Goal: Transaction & Acquisition: Purchase product/service

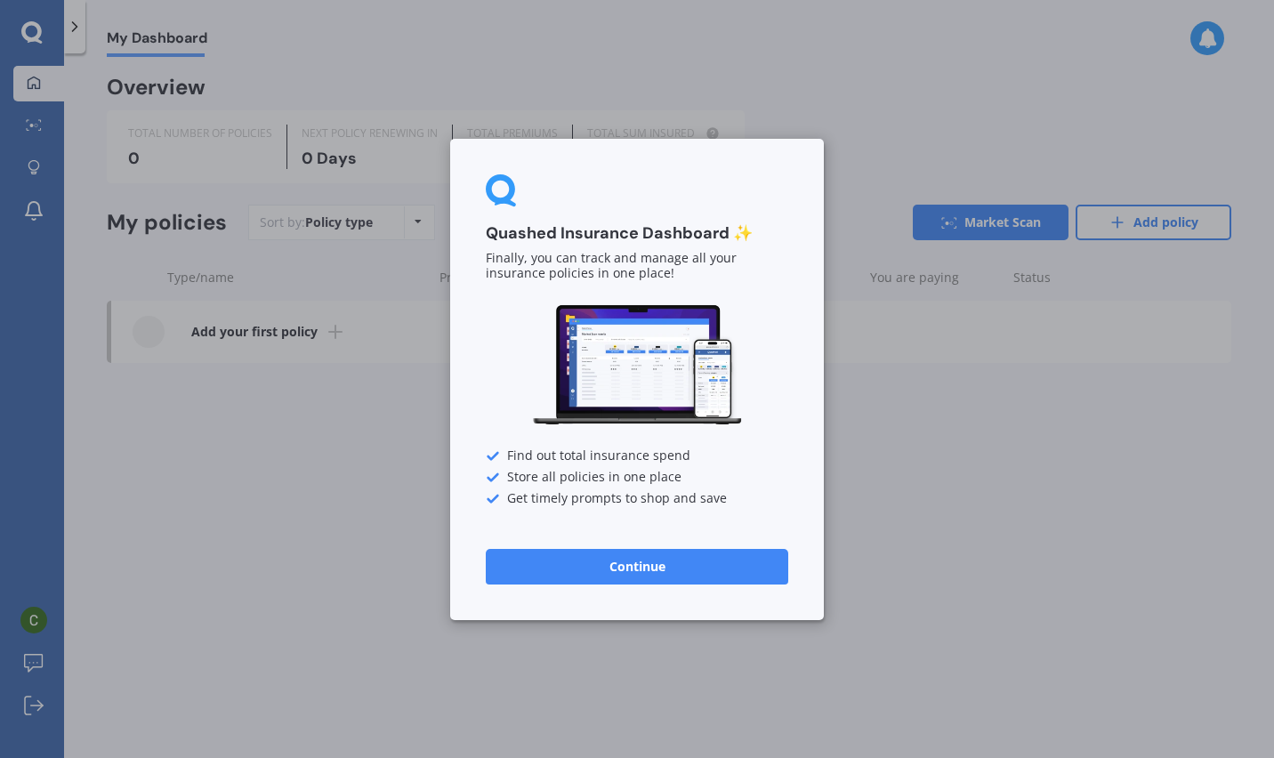
click at [609, 578] on button "Continue" at bounding box center [637, 566] width 302 height 36
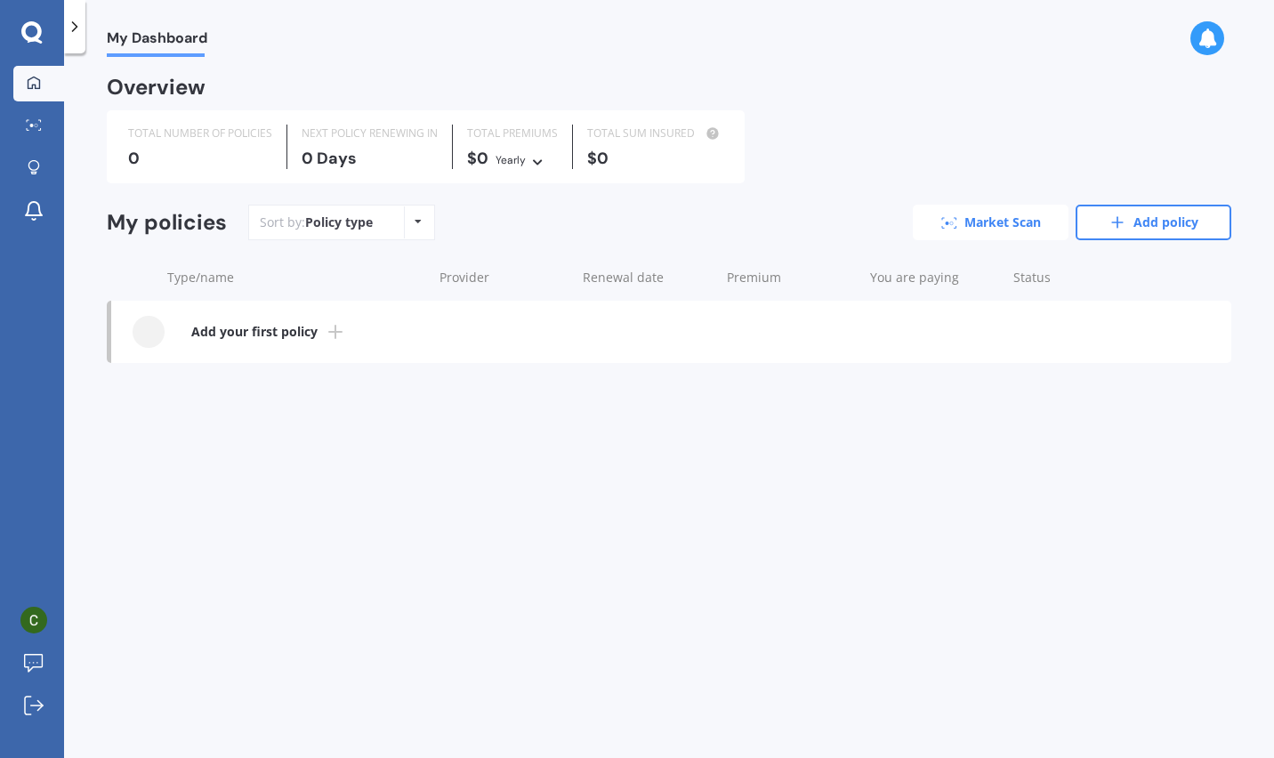
click at [960, 217] on link "Market Scan" at bounding box center [990, 223] width 156 height 36
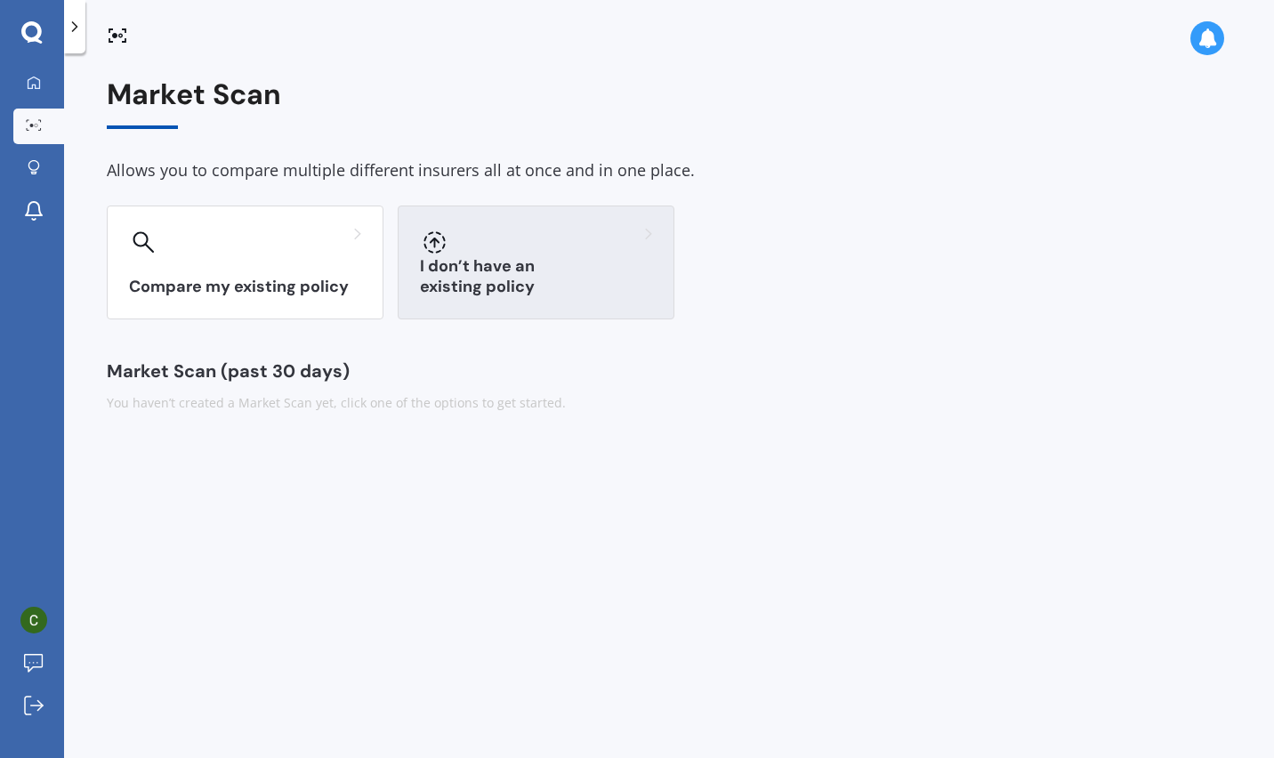
click at [475, 282] on h3 "I don’t have an existing policy" at bounding box center [536, 276] width 232 height 41
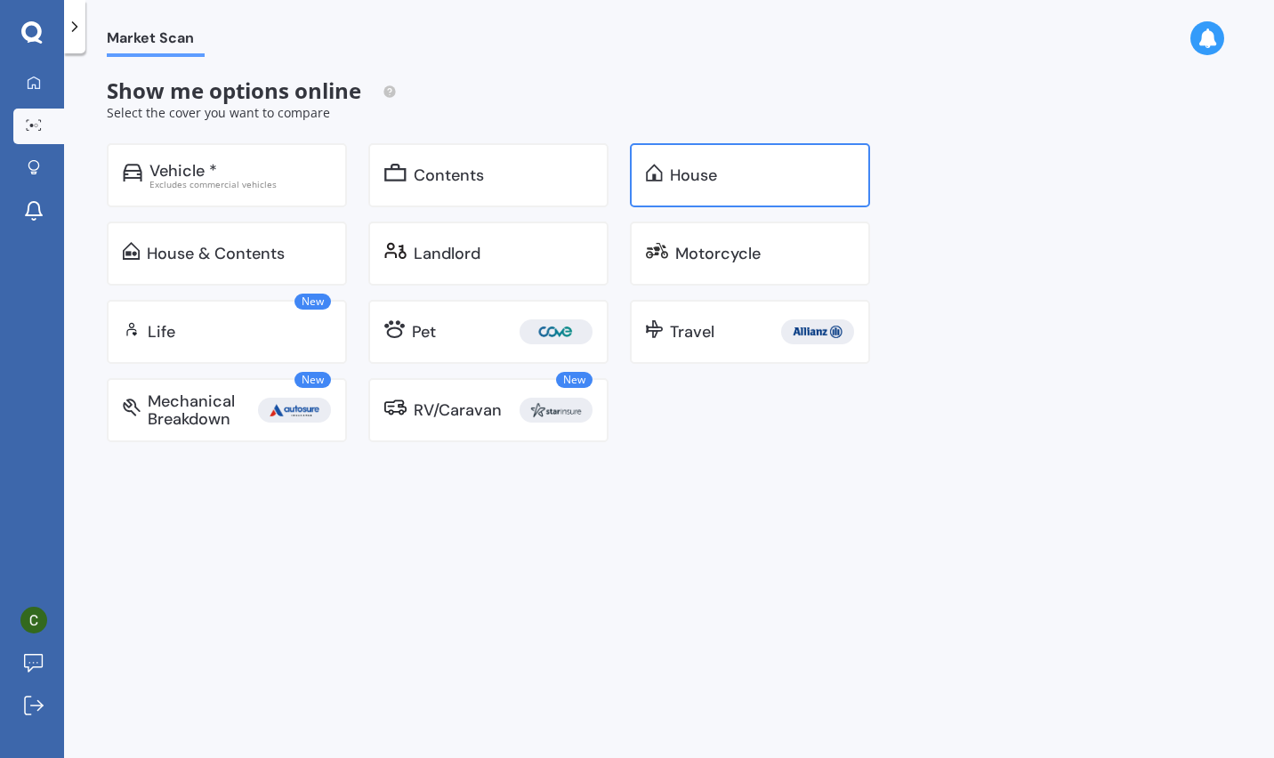
click at [653, 173] on img at bounding box center [654, 173] width 17 height 18
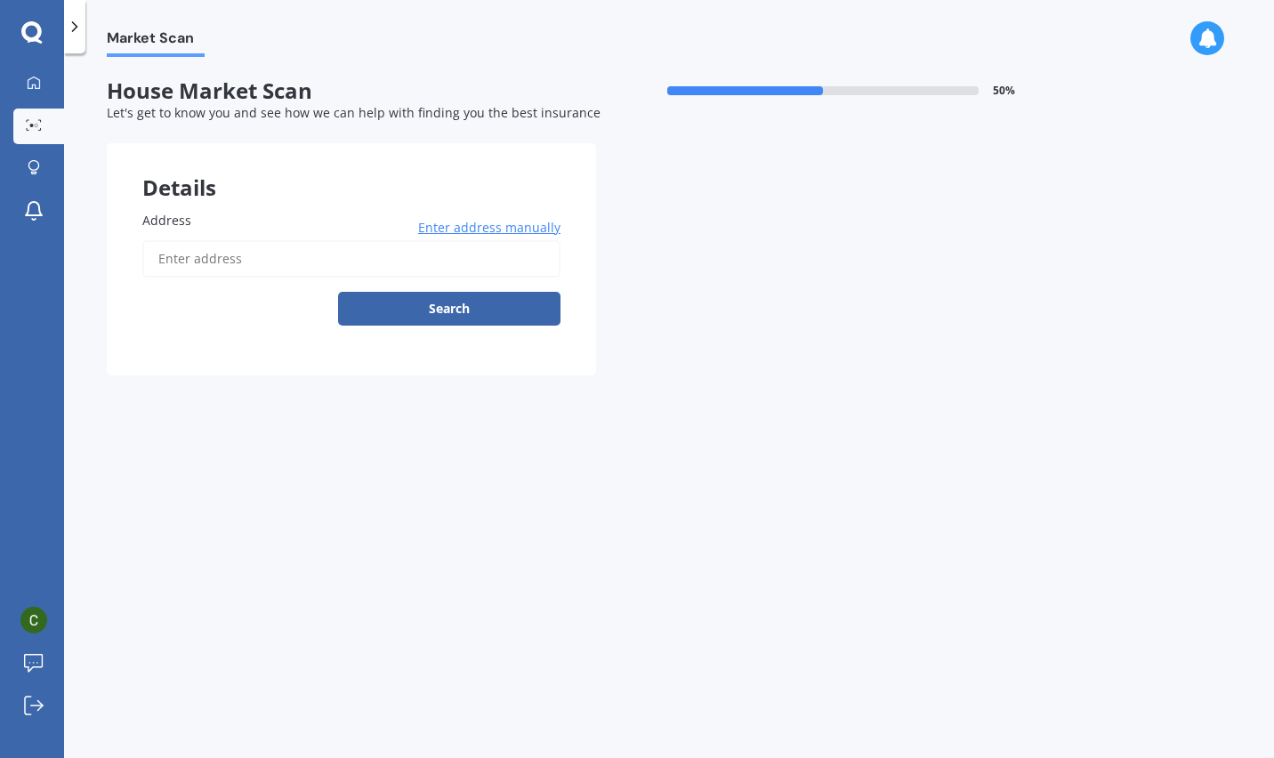
click at [329, 260] on input "Address" at bounding box center [351, 258] width 418 height 37
type input "20 Pukenui Drive, Māhia 4198"
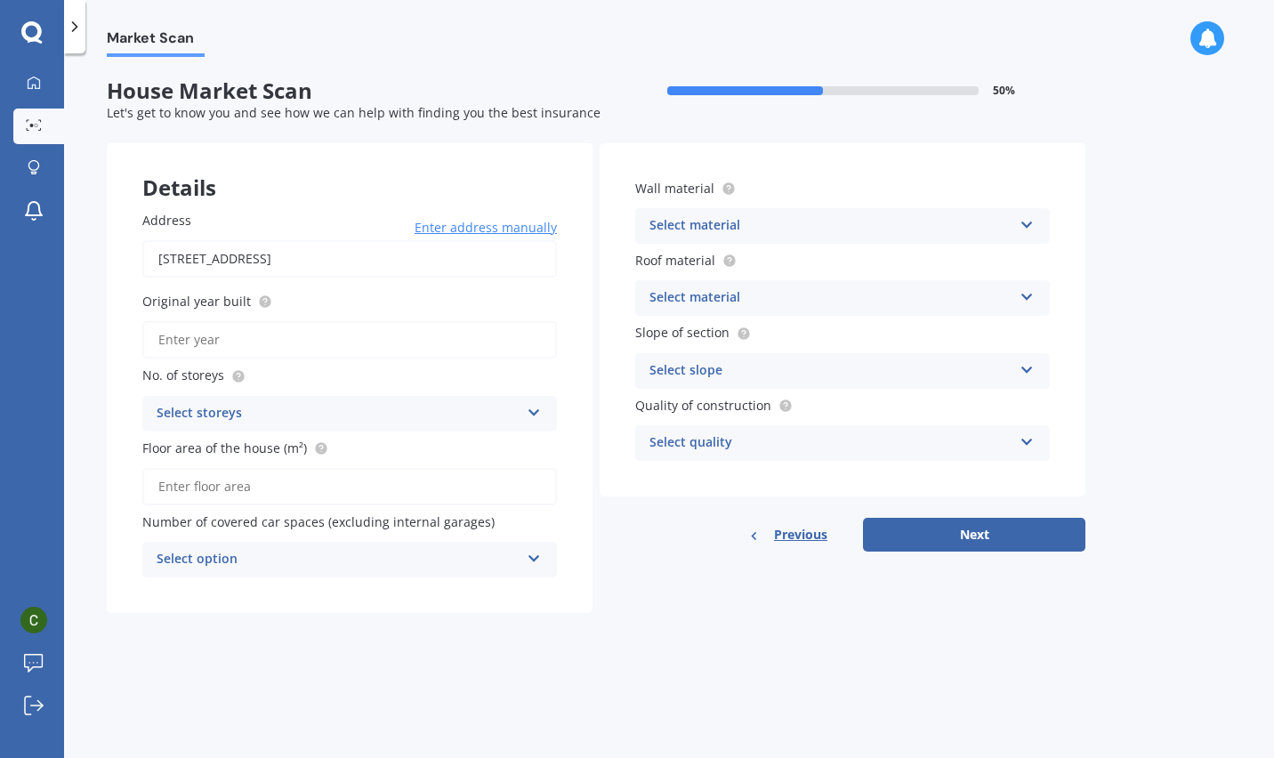
click at [301, 339] on input "Original year built" at bounding box center [349, 339] width 414 height 37
type input "2025"
click at [305, 399] on div "Select storeys 1 2 3 4 5+" at bounding box center [349, 414] width 414 height 36
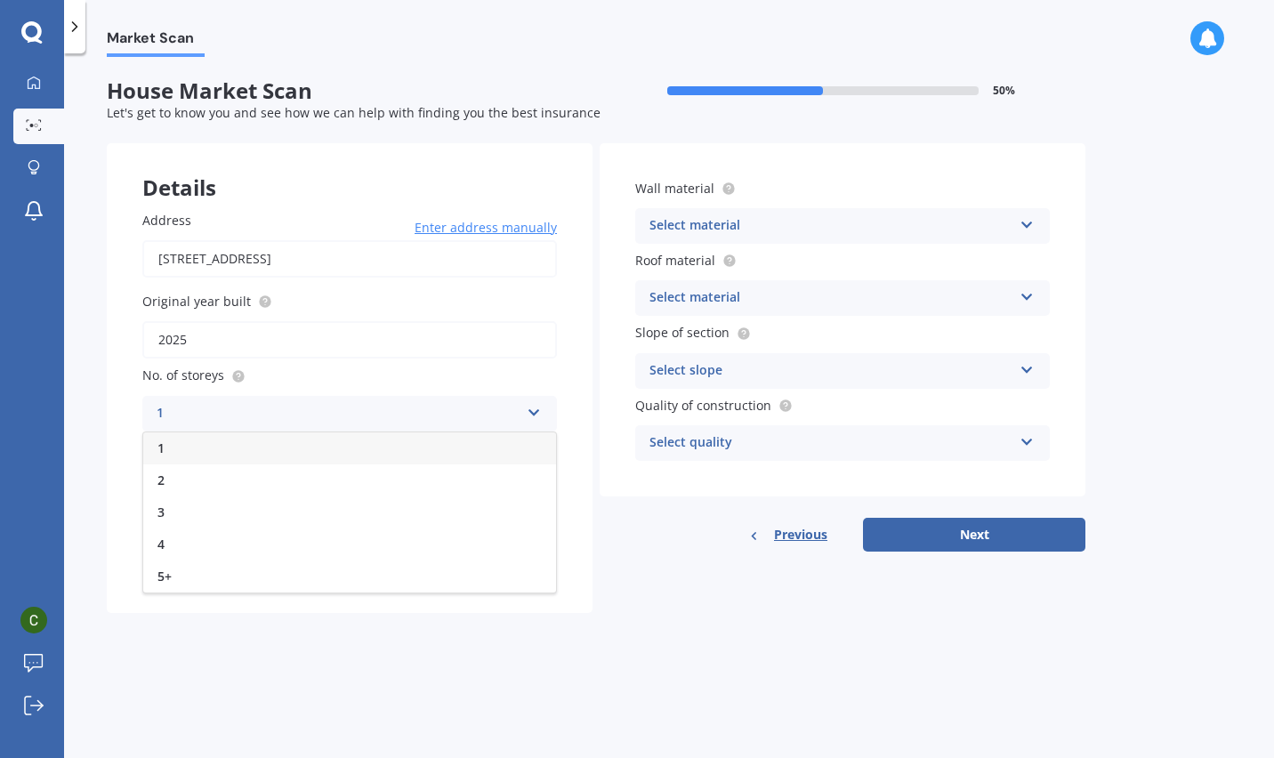
click at [235, 443] on div "1" at bounding box center [349, 448] width 413 height 32
click at [400, 490] on input "Floor area of the house (m²)" at bounding box center [349, 486] width 414 height 37
type input "60"
click at [533, 559] on icon at bounding box center [534, 555] width 15 height 12
click at [407, 366] on div "0" at bounding box center [349, 365] width 413 height 32
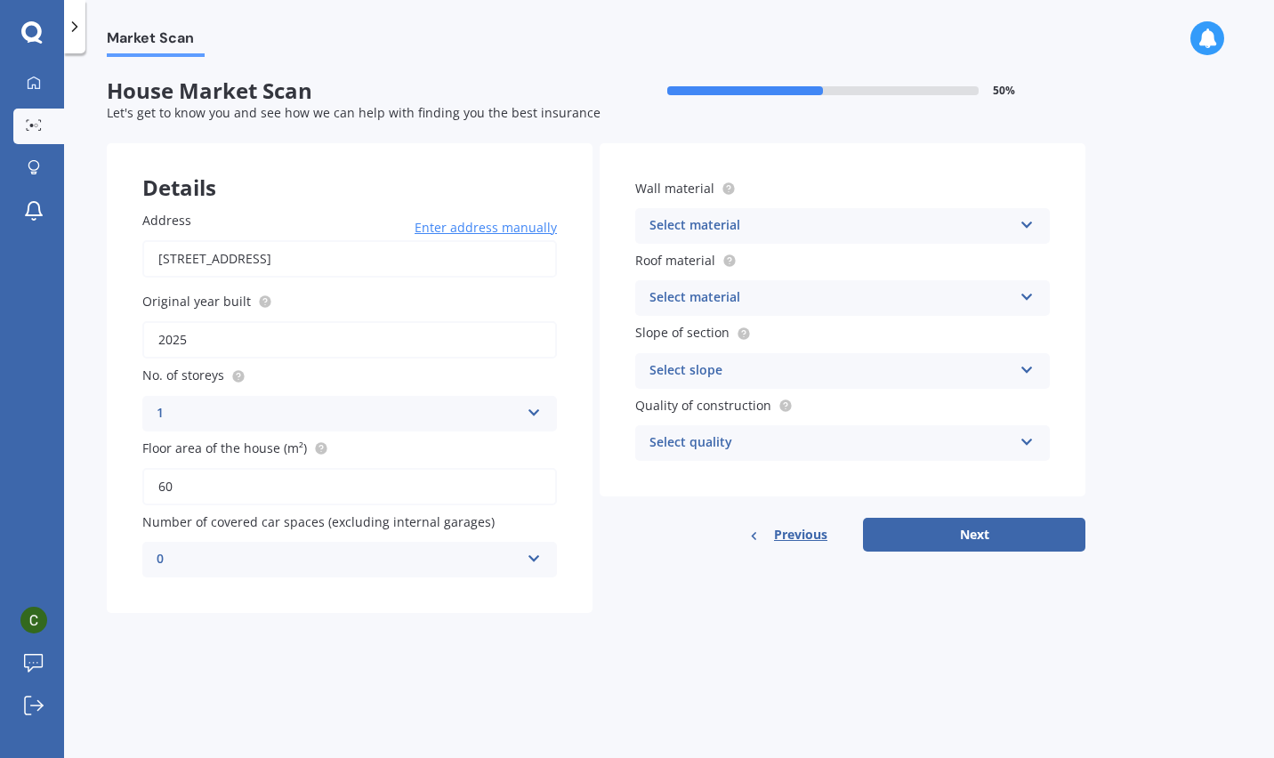
click at [828, 218] on div "Select material" at bounding box center [830, 225] width 363 height 21
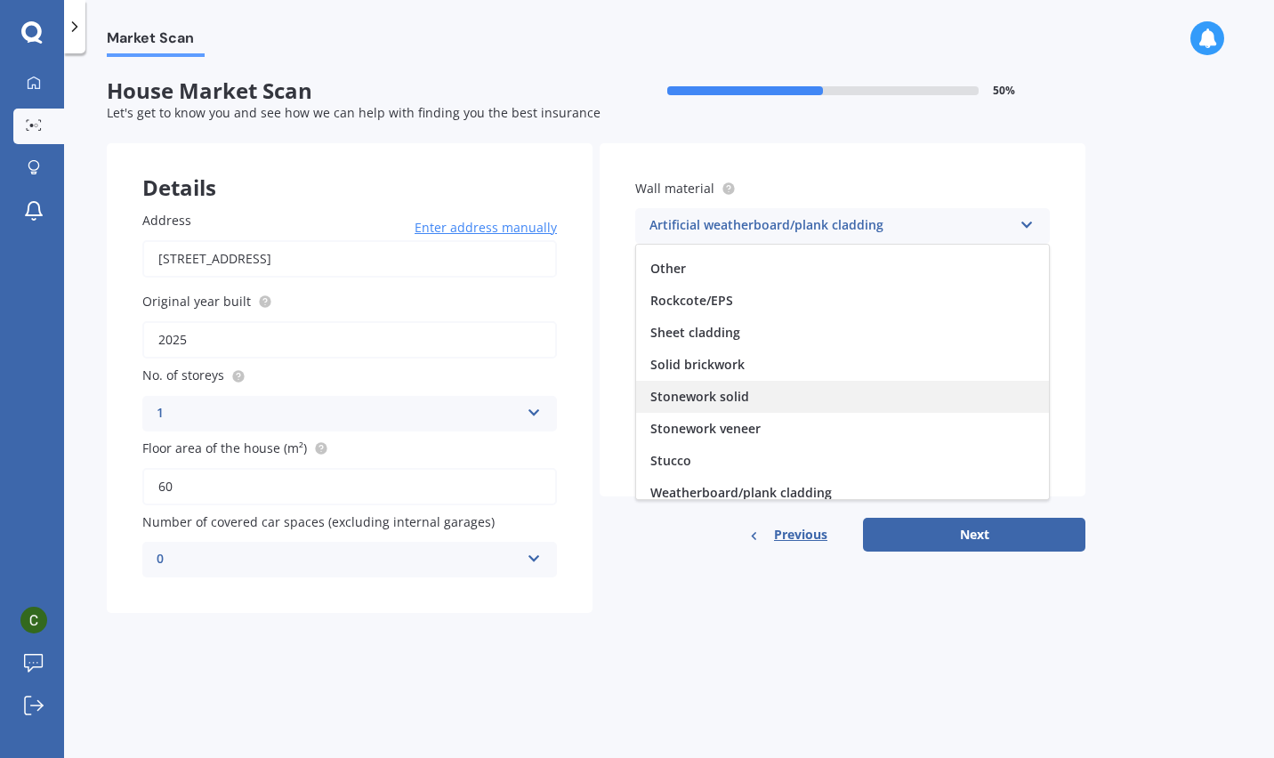
scroll to position [162, 0]
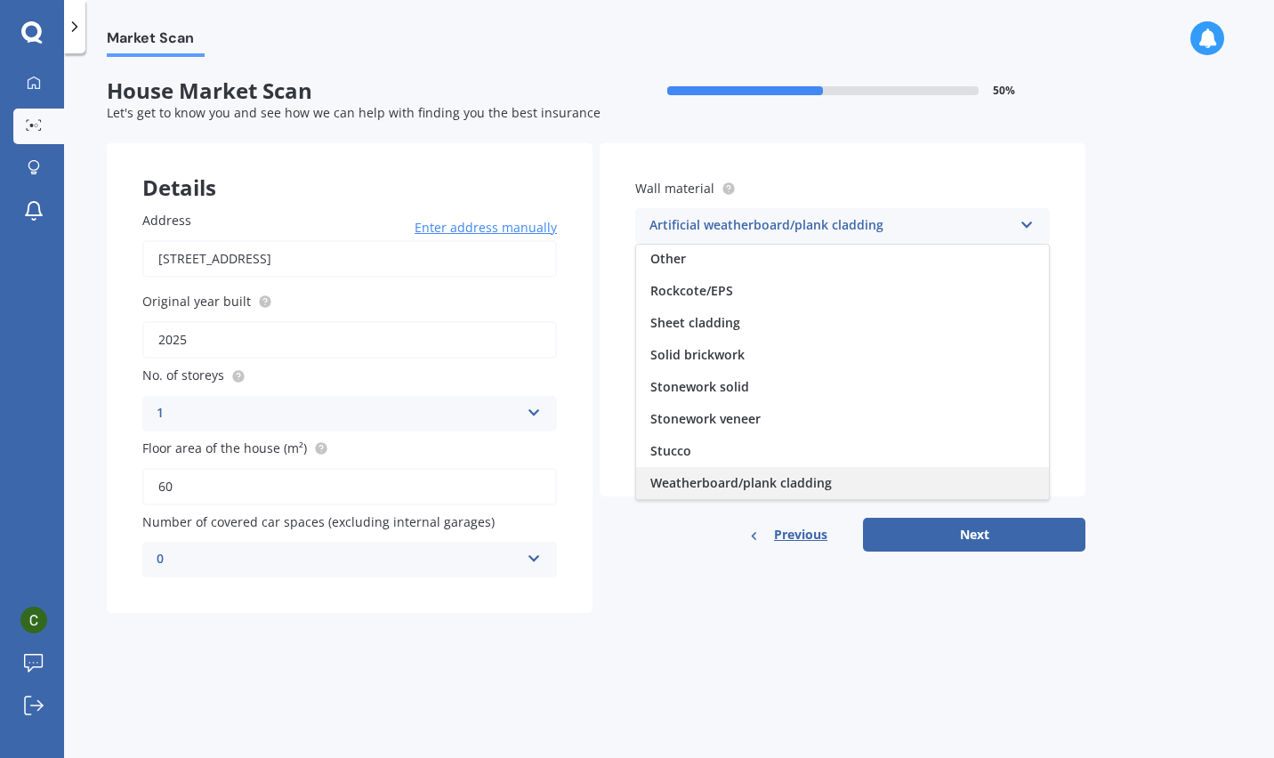
click at [816, 483] on span "Weatherboard/plank cladding" at bounding box center [740, 482] width 181 height 17
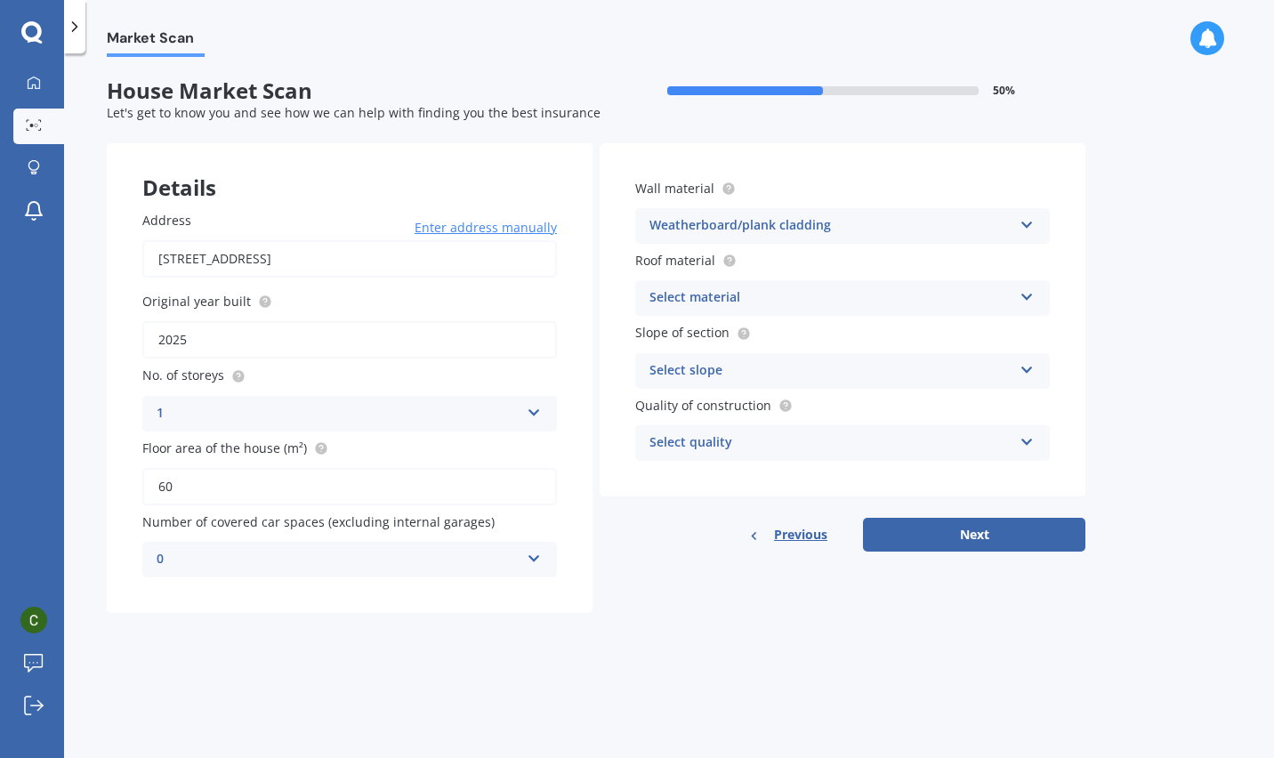
click at [894, 306] on div "Select material" at bounding box center [830, 297] width 363 height 21
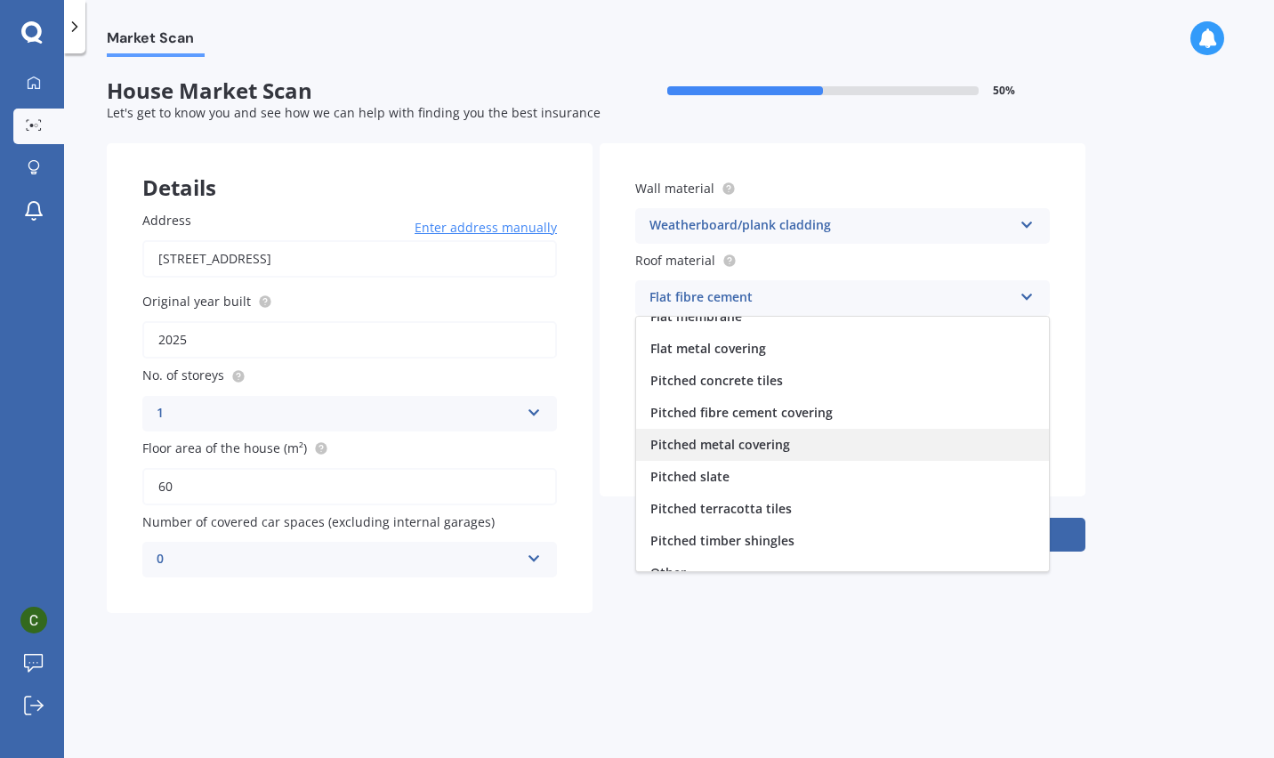
scroll to position [66, 0]
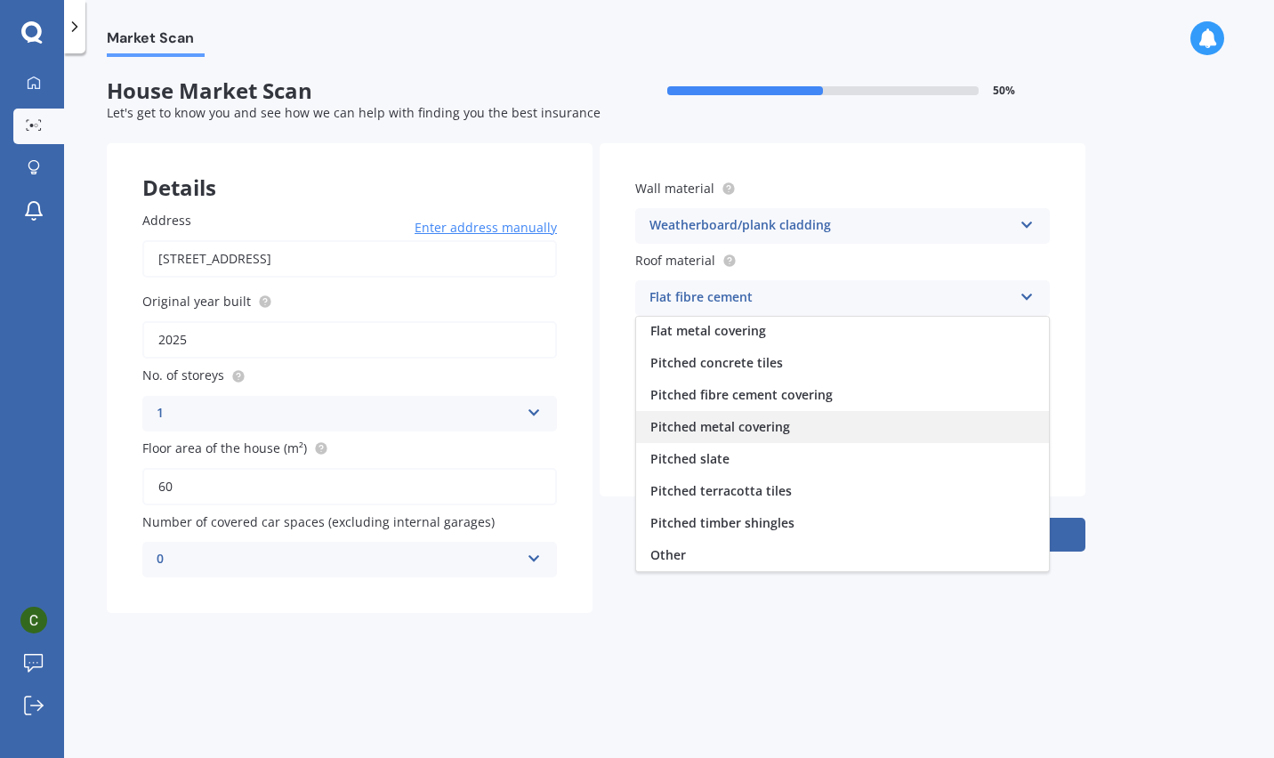
click at [872, 421] on div "Pitched metal covering" at bounding box center [842, 427] width 413 height 32
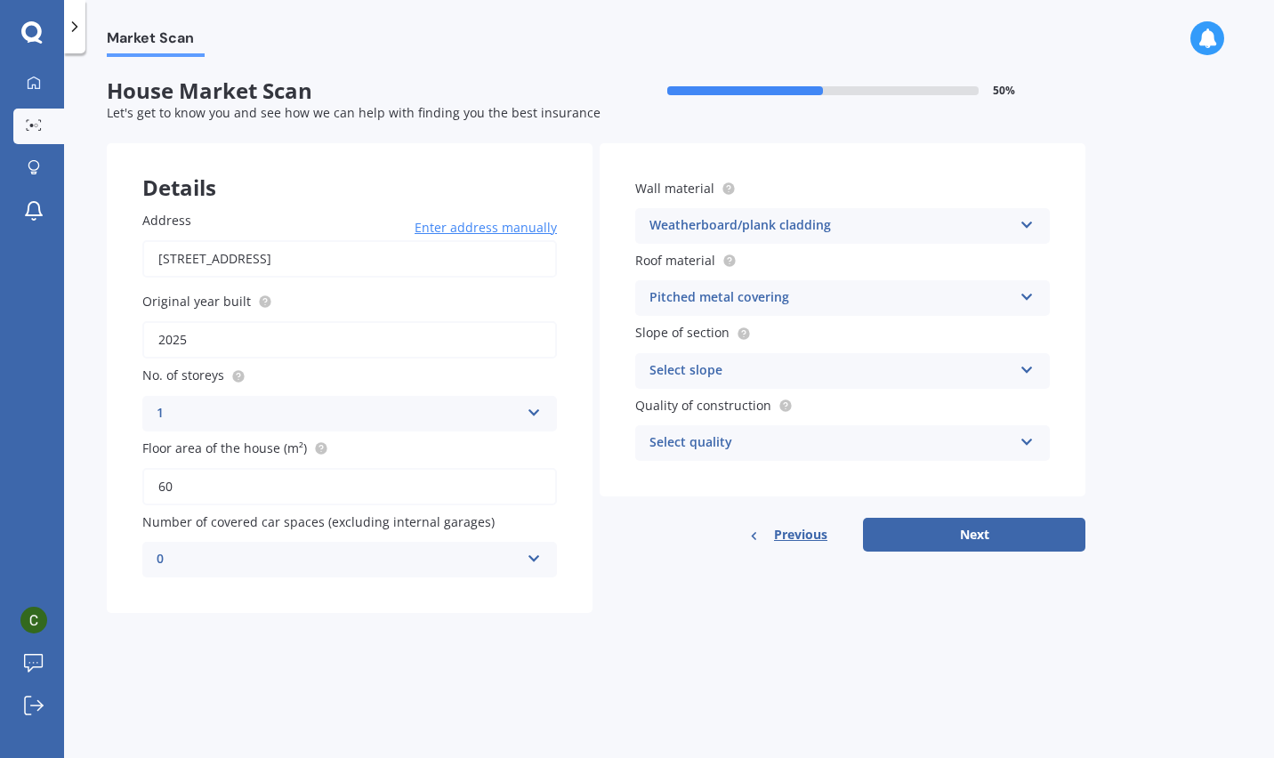
click at [869, 373] on div "Select slope" at bounding box center [830, 370] width 363 height 21
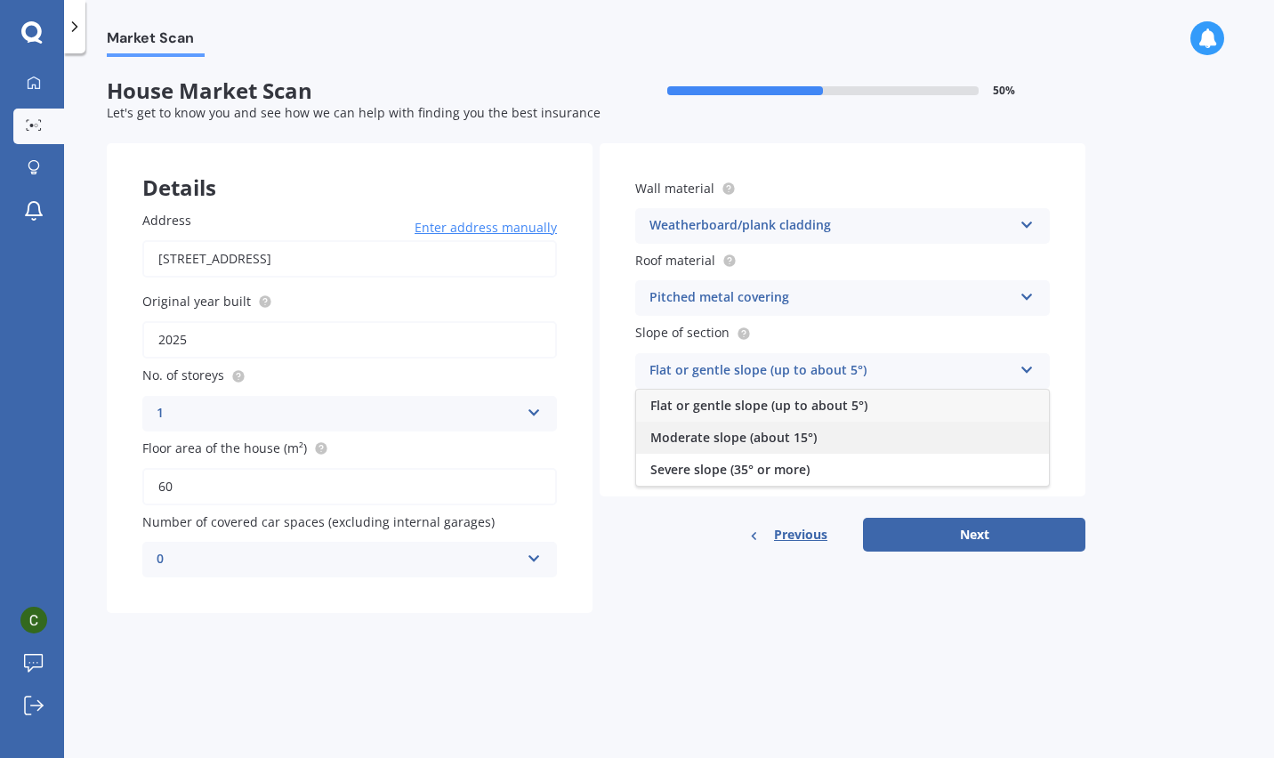
click at [880, 434] on div "Moderate slope (about 15°)" at bounding box center [842, 438] width 413 height 32
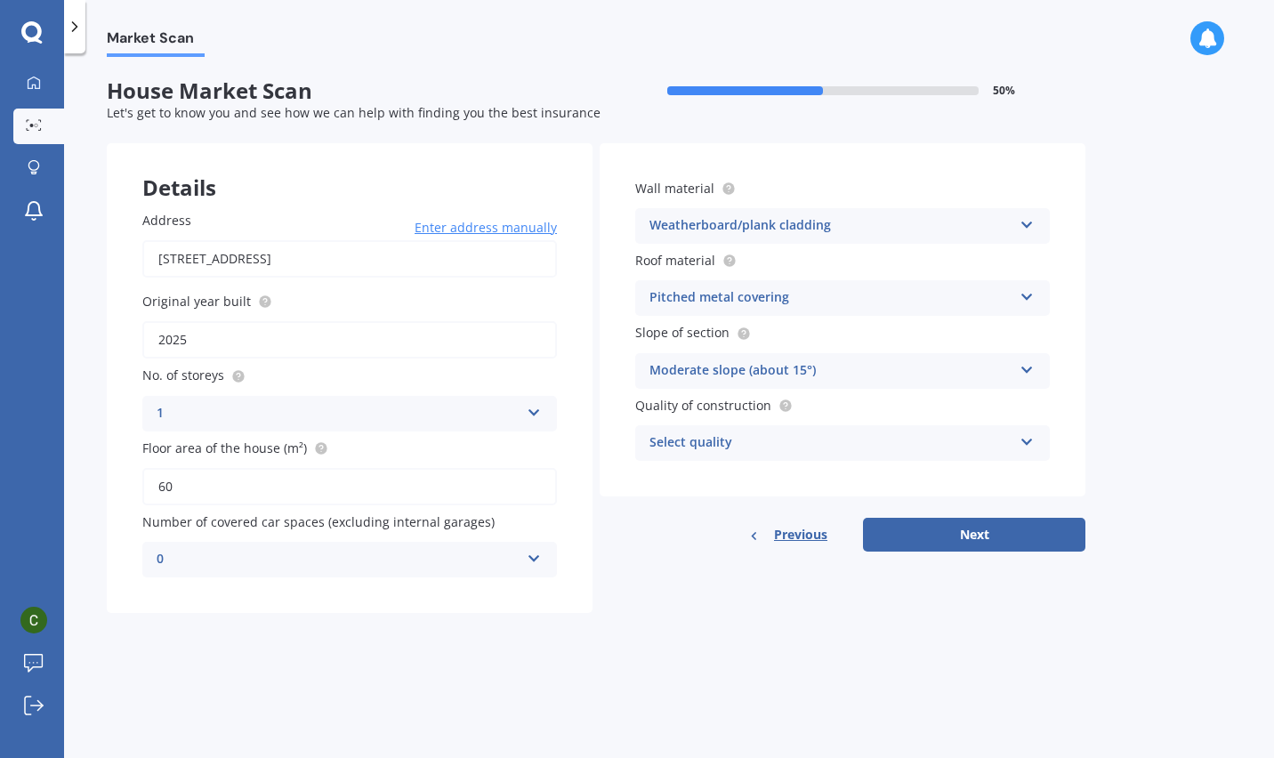
click at [880, 438] on div "Select quality" at bounding box center [830, 442] width 363 height 21
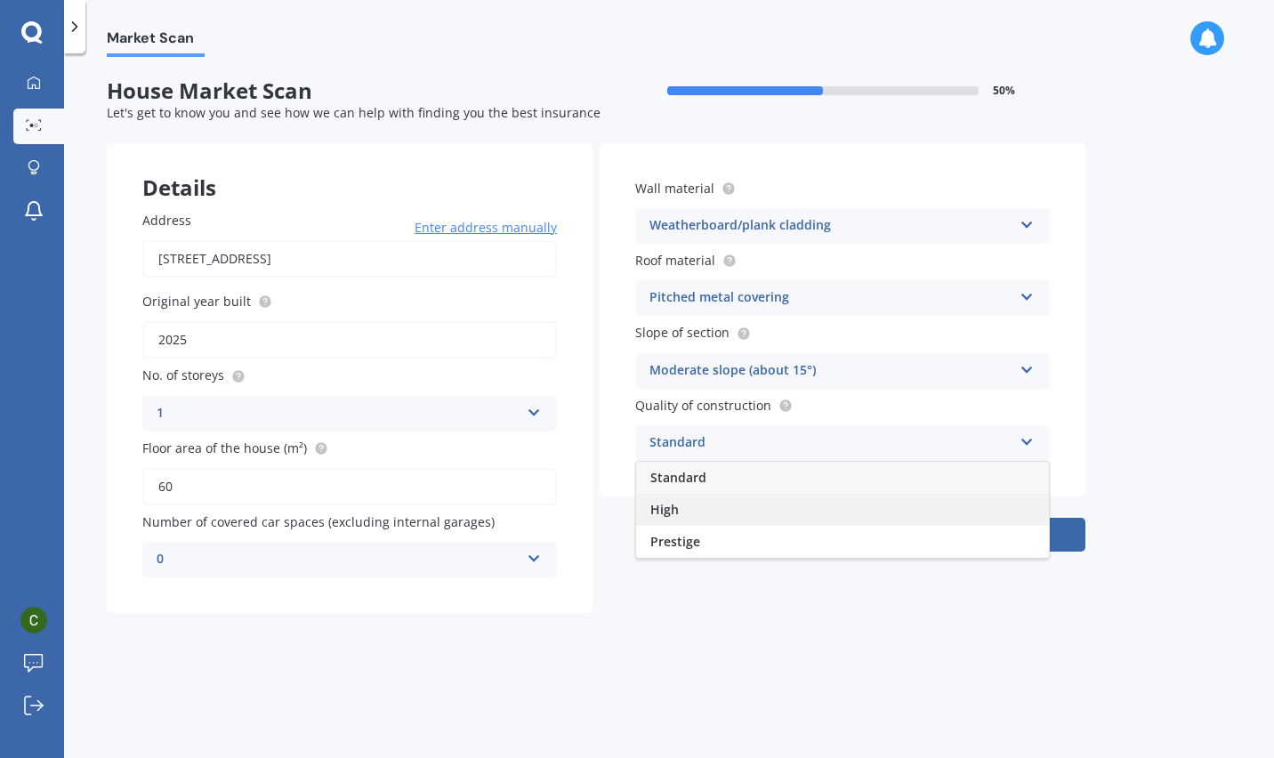
click at [811, 499] on div "High" at bounding box center [842, 510] width 413 height 32
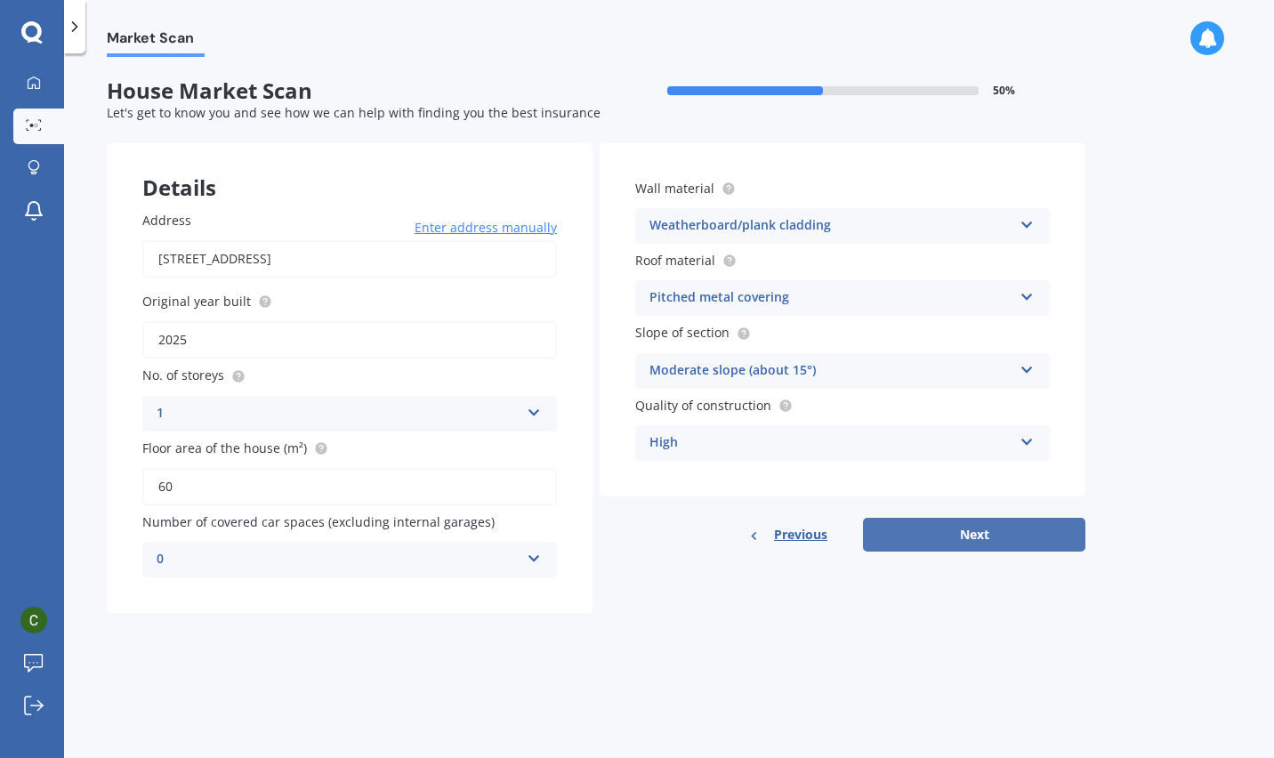
click at [984, 537] on button "Next" at bounding box center [974, 535] width 222 height 34
select select "06"
select select "12"
select select "1992"
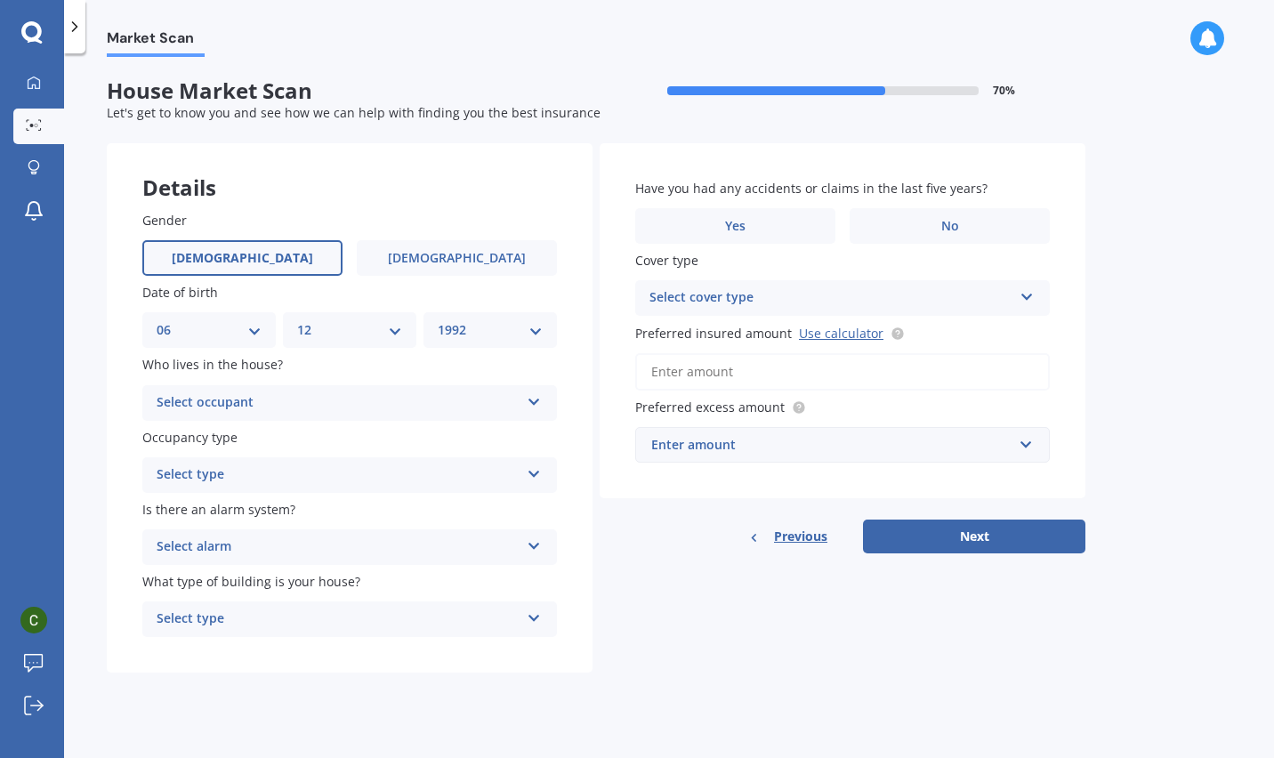
click at [346, 399] on div "Select occupant" at bounding box center [338, 402] width 363 height 21
click at [256, 436] on div "Owner" at bounding box center [349, 438] width 413 height 32
click at [267, 479] on div "Select type" at bounding box center [338, 474] width 363 height 21
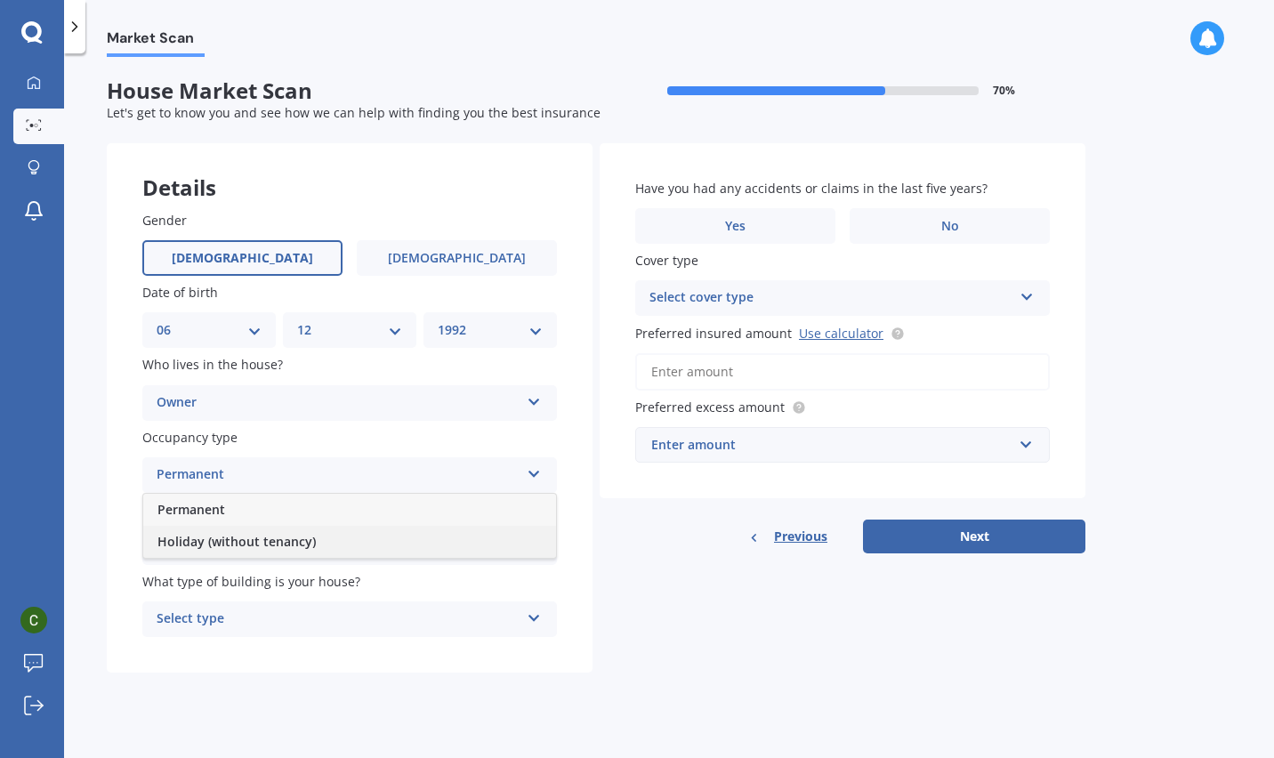
click at [245, 548] on span "Holiday (without tenancy)" at bounding box center [236, 541] width 158 height 17
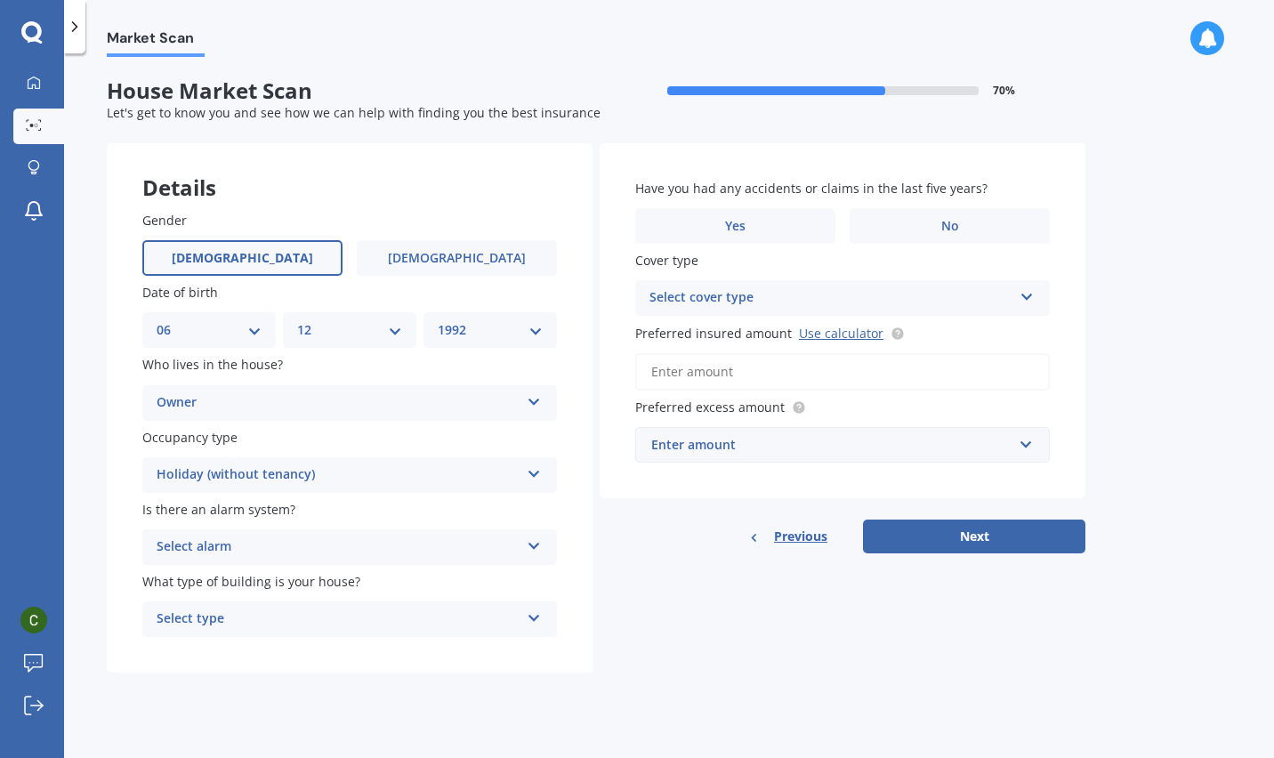
click at [116, 432] on div "Gender Male Female Date of birth DD 01 02 03 04 05 06 07 08 09 10 11 12 13 14 1…" at bounding box center [350, 424] width 486 height 498
click at [345, 550] on div "Select alarm" at bounding box center [338, 546] width 363 height 21
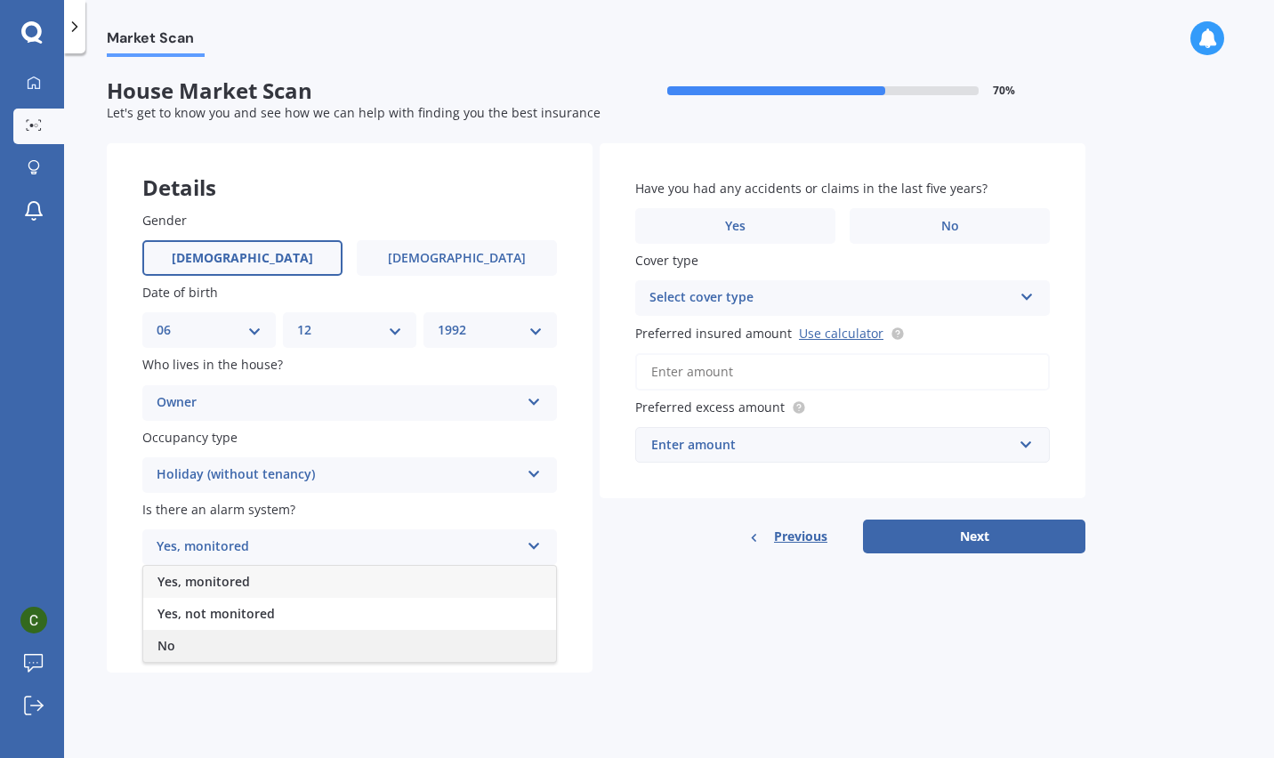
click at [267, 634] on div "No" at bounding box center [349, 646] width 413 height 32
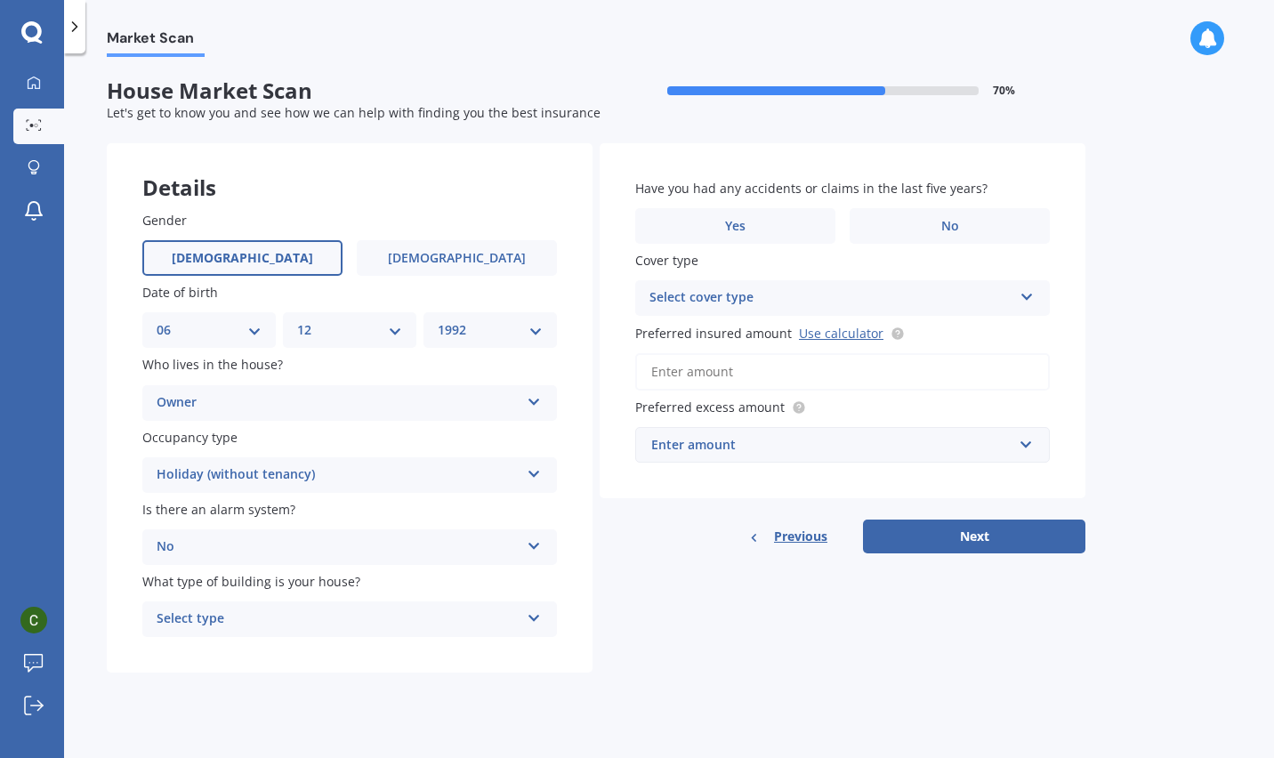
click at [634, 641] on div "Details Gender Male Female Date of birth DD 01 02 03 04 05 06 07 08 09 10 11 12…" at bounding box center [596, 408] width 978 height 530
click at [381, 618] on div "Select type" at bounding box center [338, 618] width 363 height 21
click at [321, 647] on div "Freestanding" at bounding box center [349, 654] width 413 height 32
click at [932, 221] on label "No" at bounding box center [949, 226] width 200 height 36
click at [0, 0] on input "No" at bounding box center [0, 0] width 0 height 0
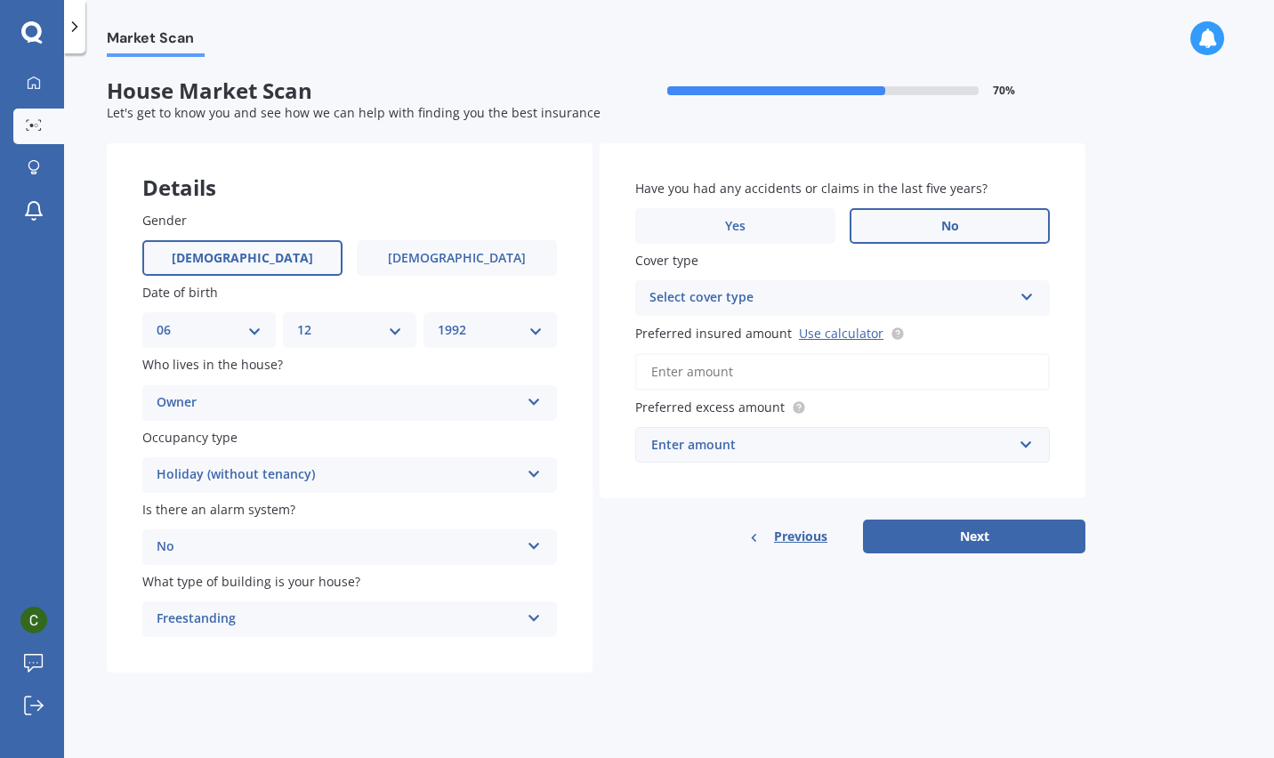
click at [778, 291] on div "Select cover type" at bounding box center [830, 297] width 363 height 21
click at [670, 333] on span "High" at bounding box center [664, 332] width 28 height 17
click at [749, 381] on input "Preferred insured amount Use calculator" at bounding box center [842, 371] width 414 height 37
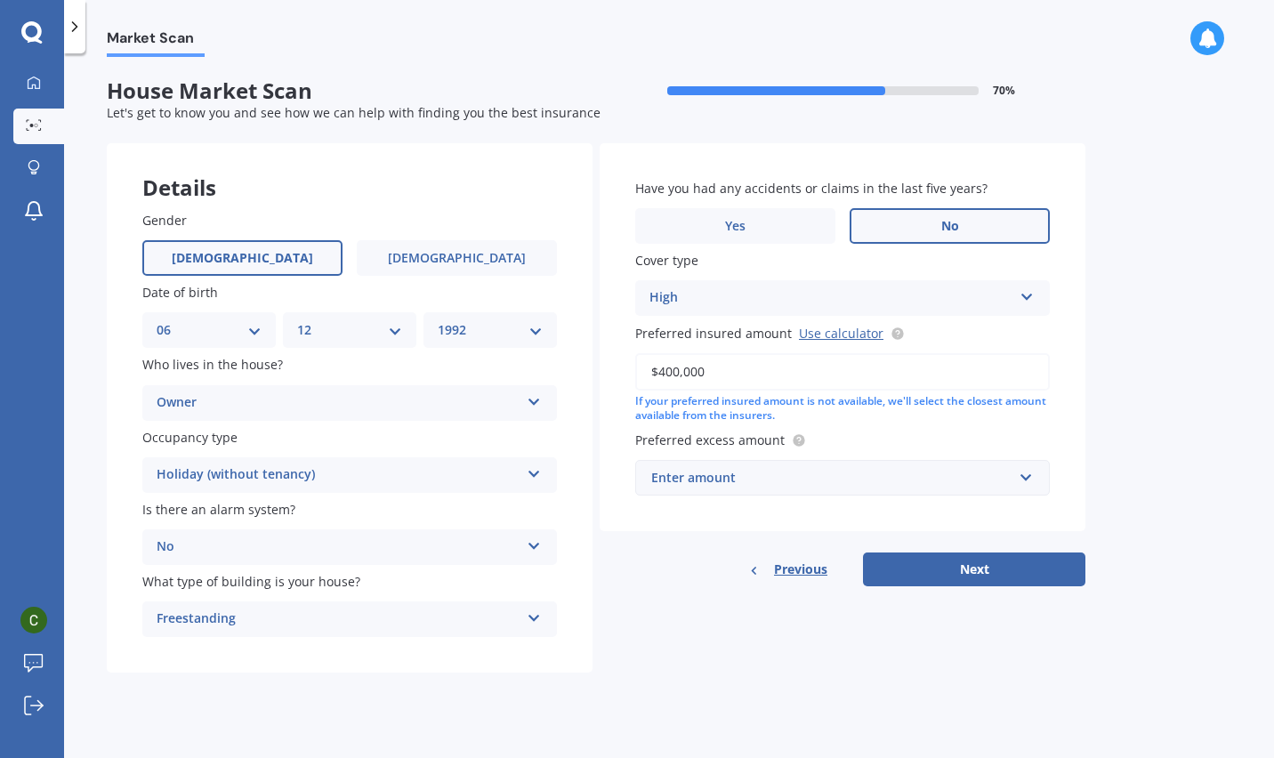
type input "$400,000"
click at [817, 474] on div "Enter amount" at bounding box center [831, 478] width 361 height 20
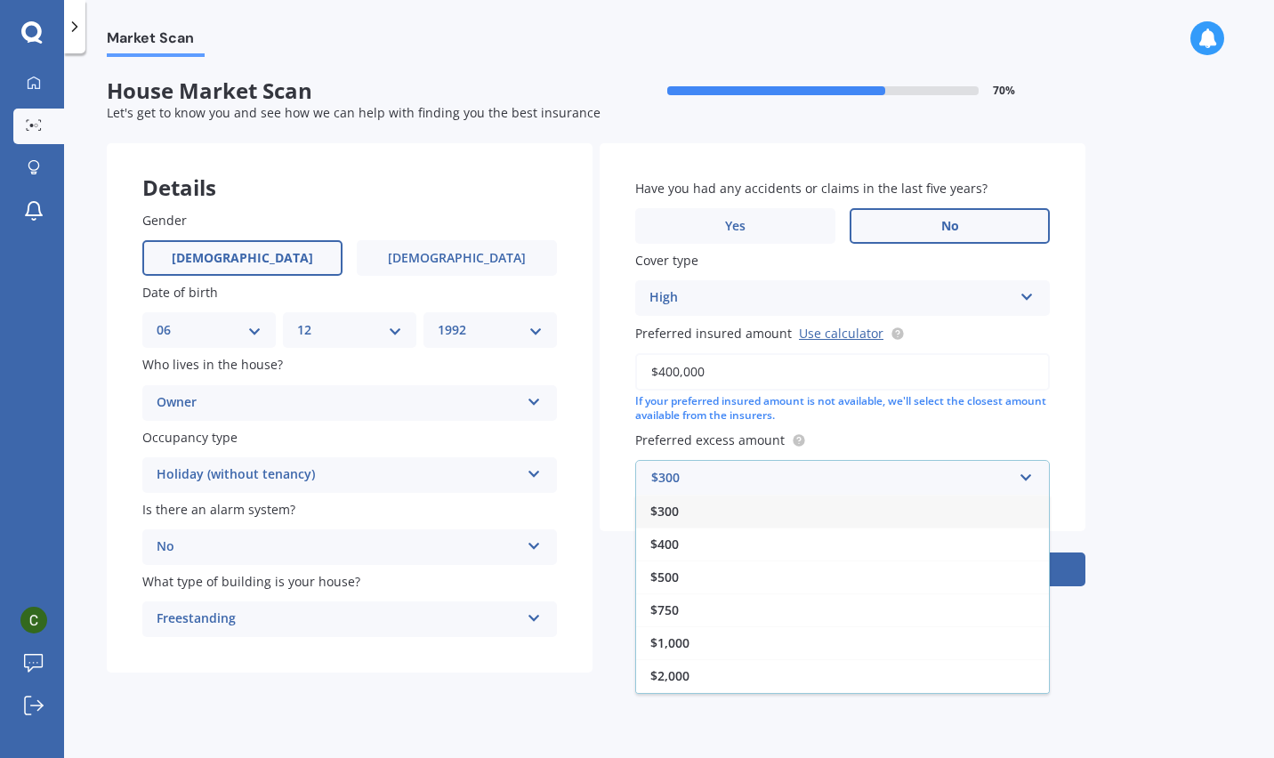
click at [729, 648] on div "$1,000" at bounding box center [842, 642] width 413 height 33
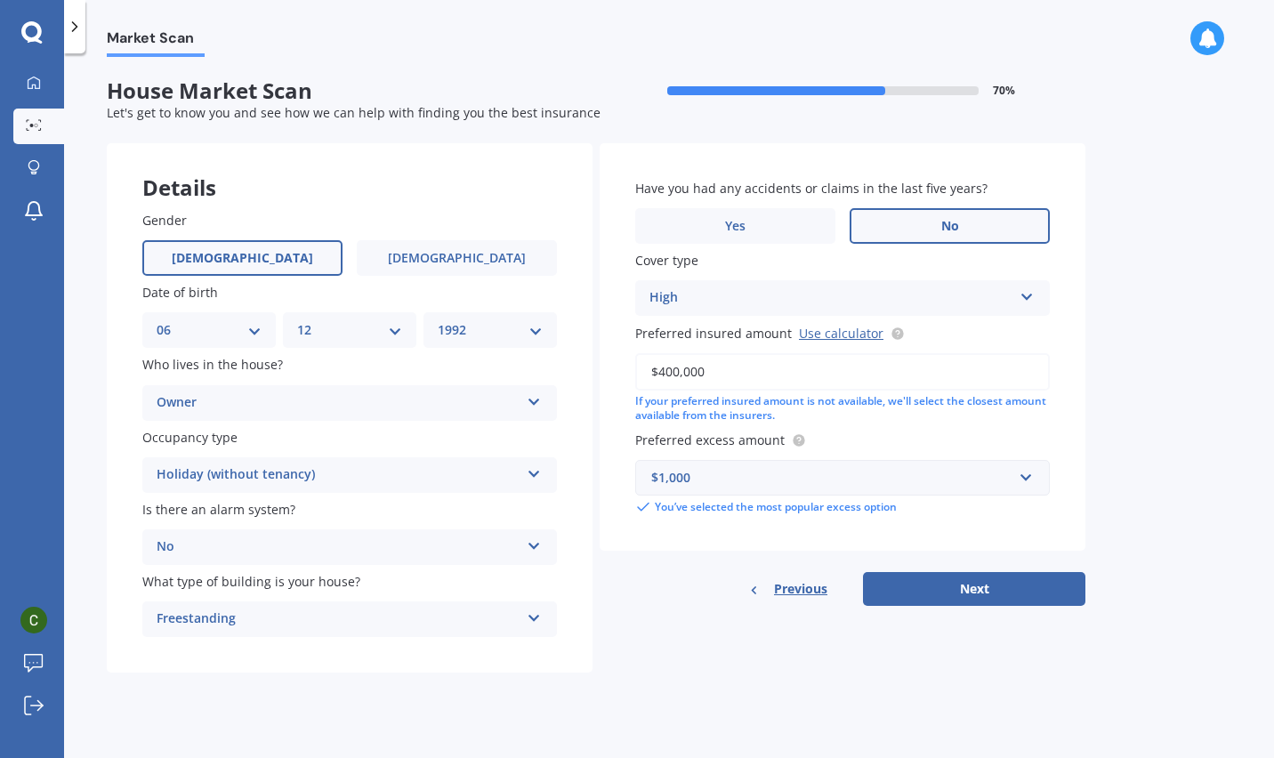
click at [978, 647] on div "Details Gender Male Female Date of birth DD 01 02 03 04 05 06 07 08 09 10 11 12…" at bounding box center [596, 408] width 978 height 530
click at [967, 593] on button "Next" at bounding box center [974, 589] width 222 height 34
select select "06"
select select "12"
select select "1992"
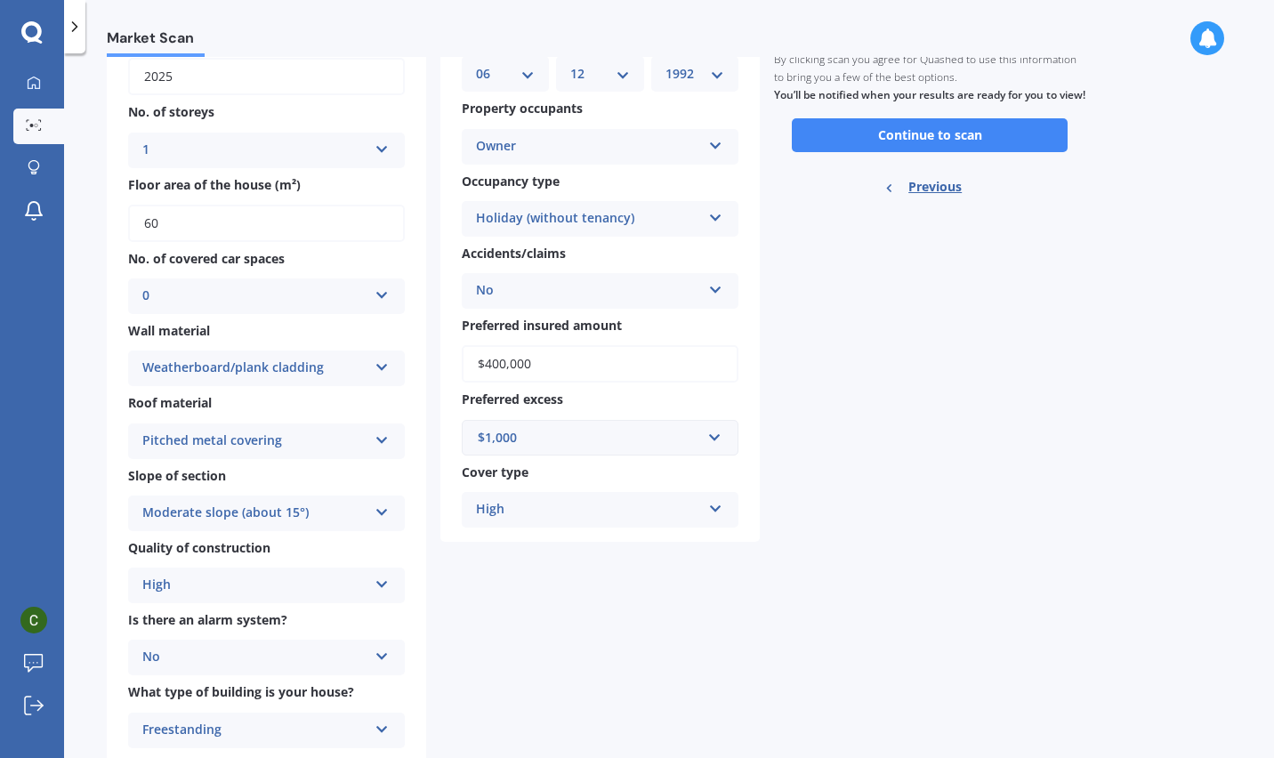
scroll to position [169, 0]
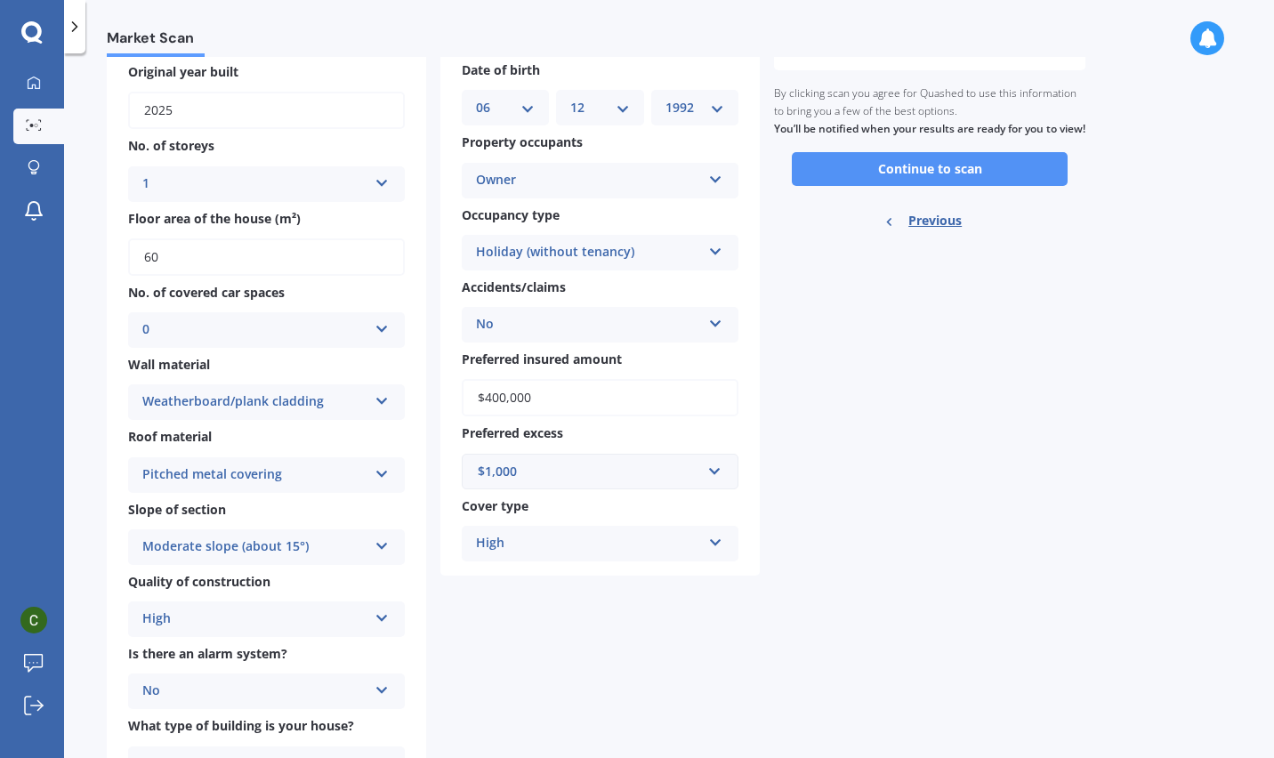
click at [856, 186] on button "Continue to scan" at bounding box center [930, 169] width 276 height 34
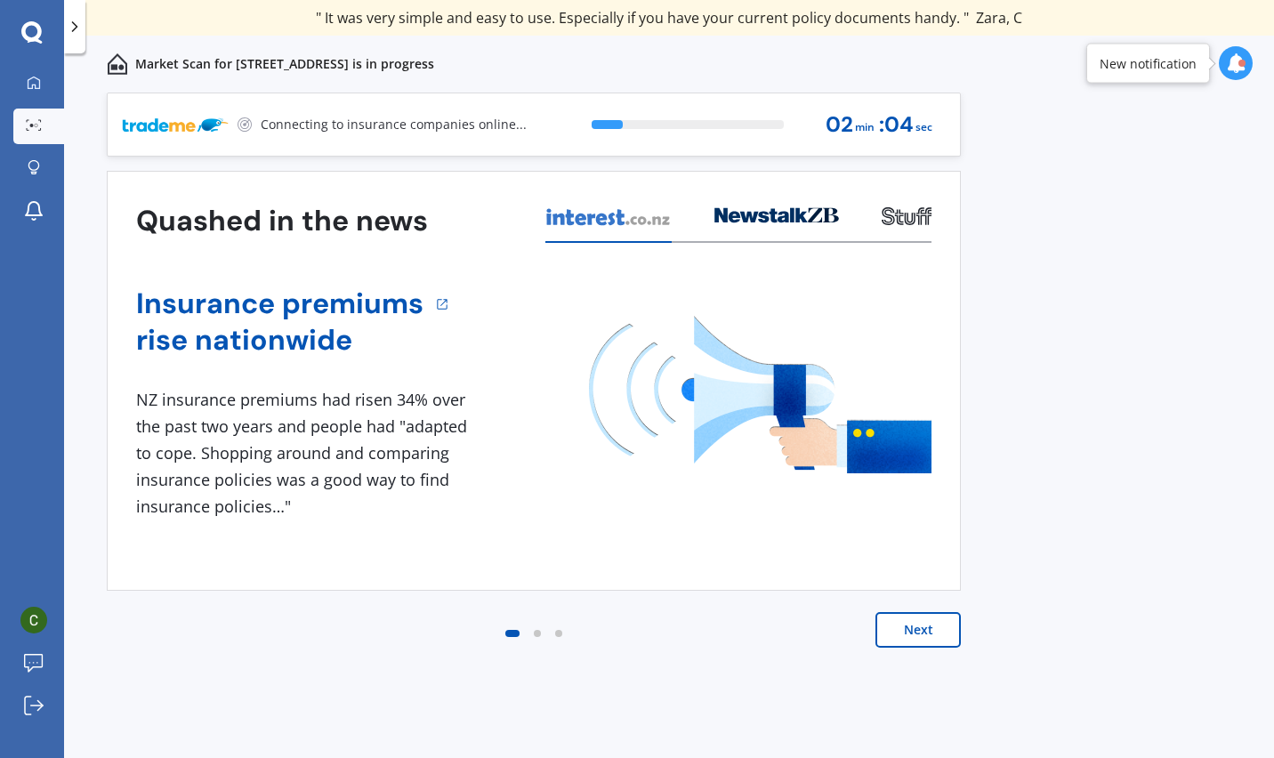
click at [919, 637] on button "Next" at bounding box center [917, 630] width 85 height 36
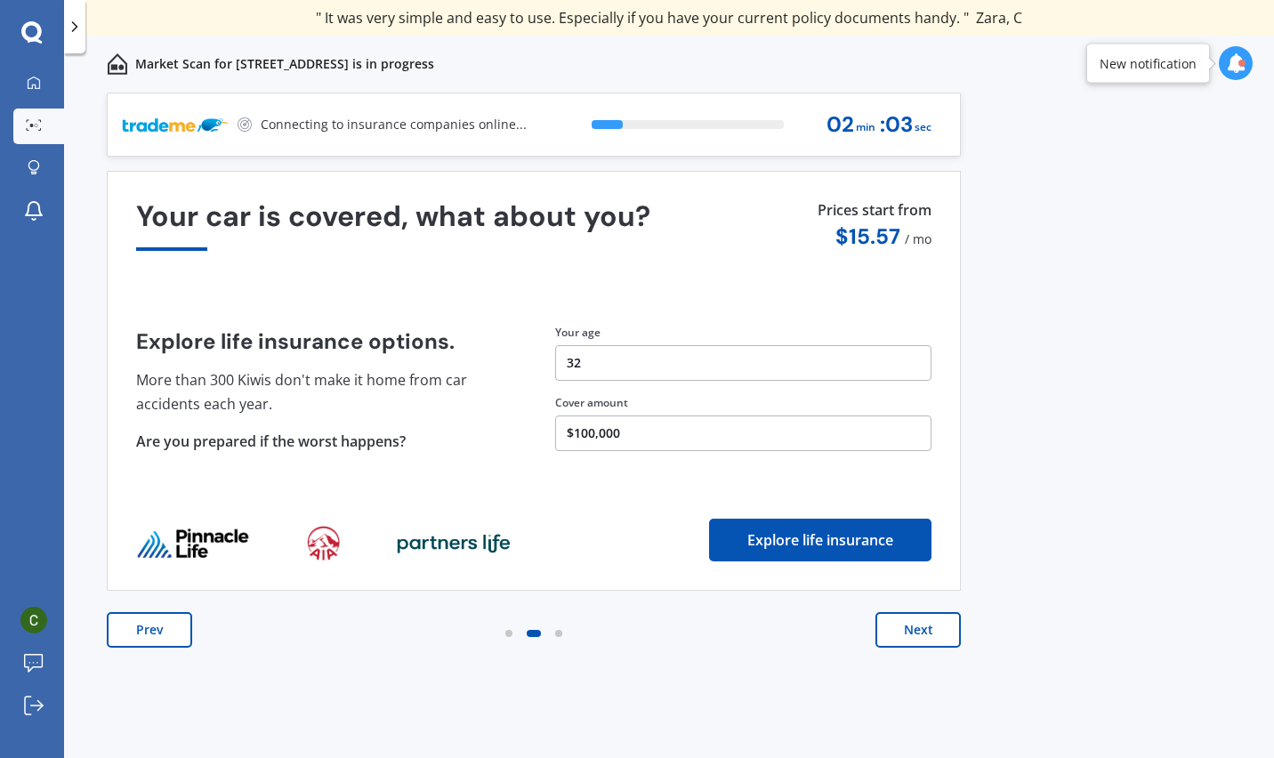
click at [919, 637] on button "Next" at bounding box center [917, 630] width 85 height 36
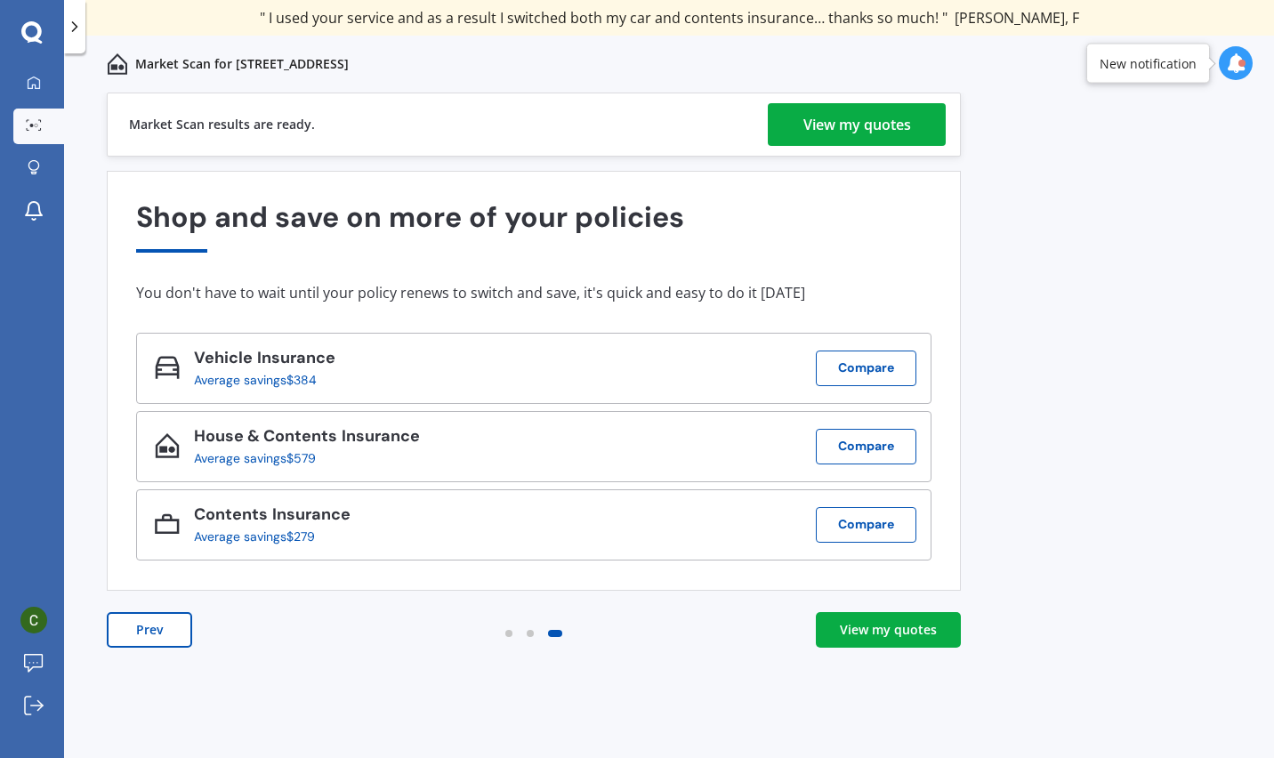
click at [861, 126] on div "View my quotes" at bounding box center [857, 124] width 108 height 43
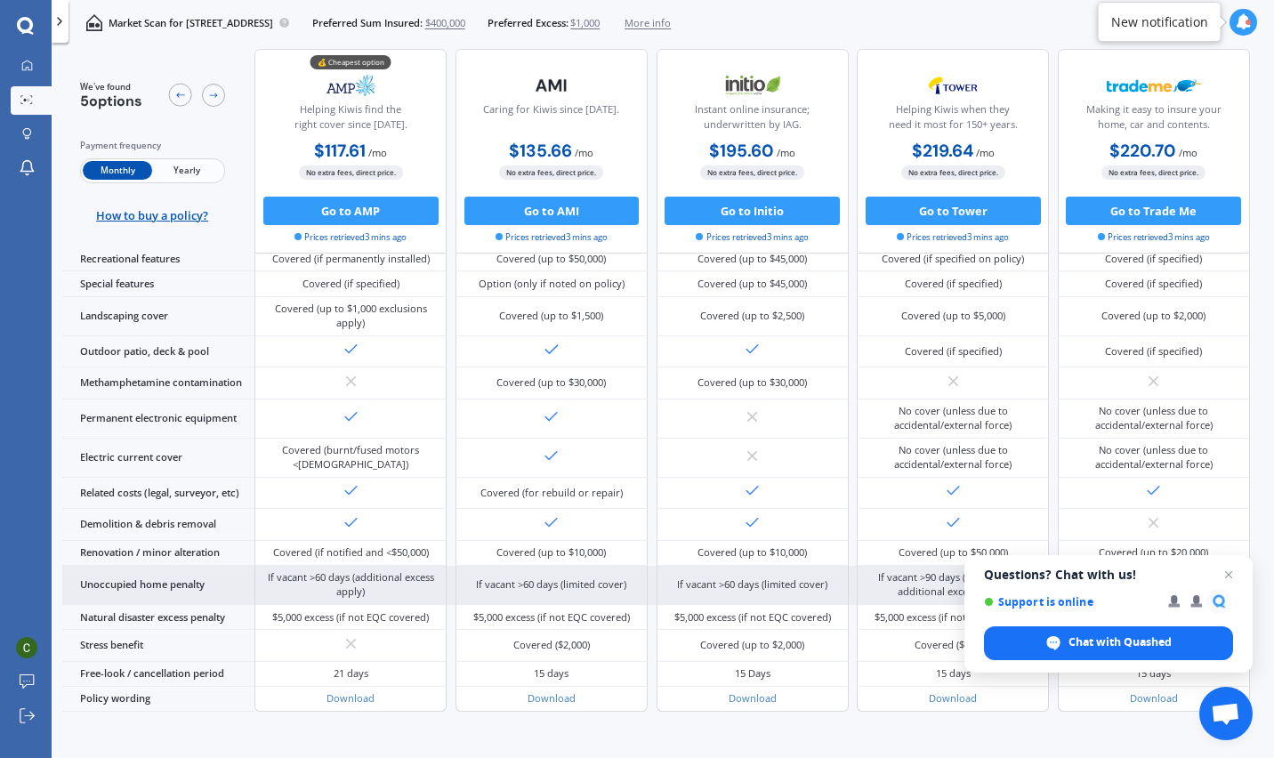
scroll to position [520, 0]
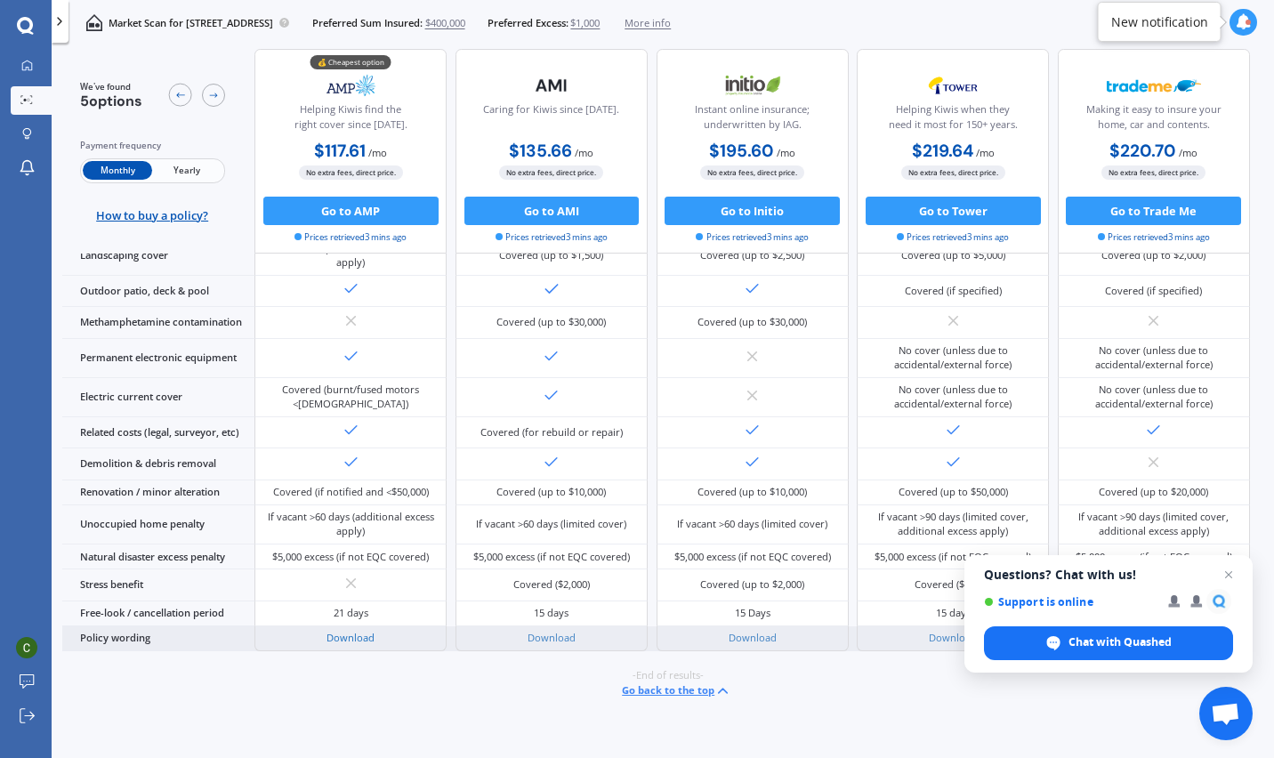
click at [362, 635] on link "Download" at bounding box center [350, 637] width 48 height 13
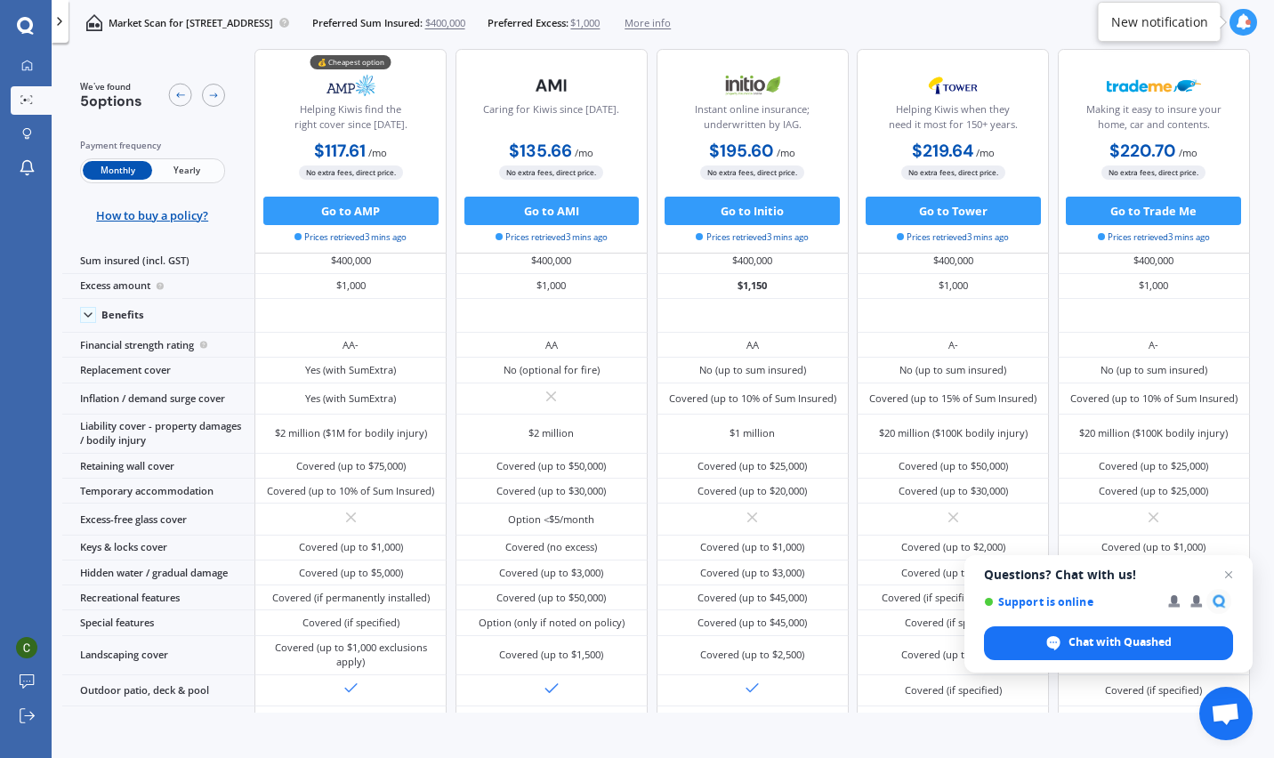
scroll to position [0, 0]
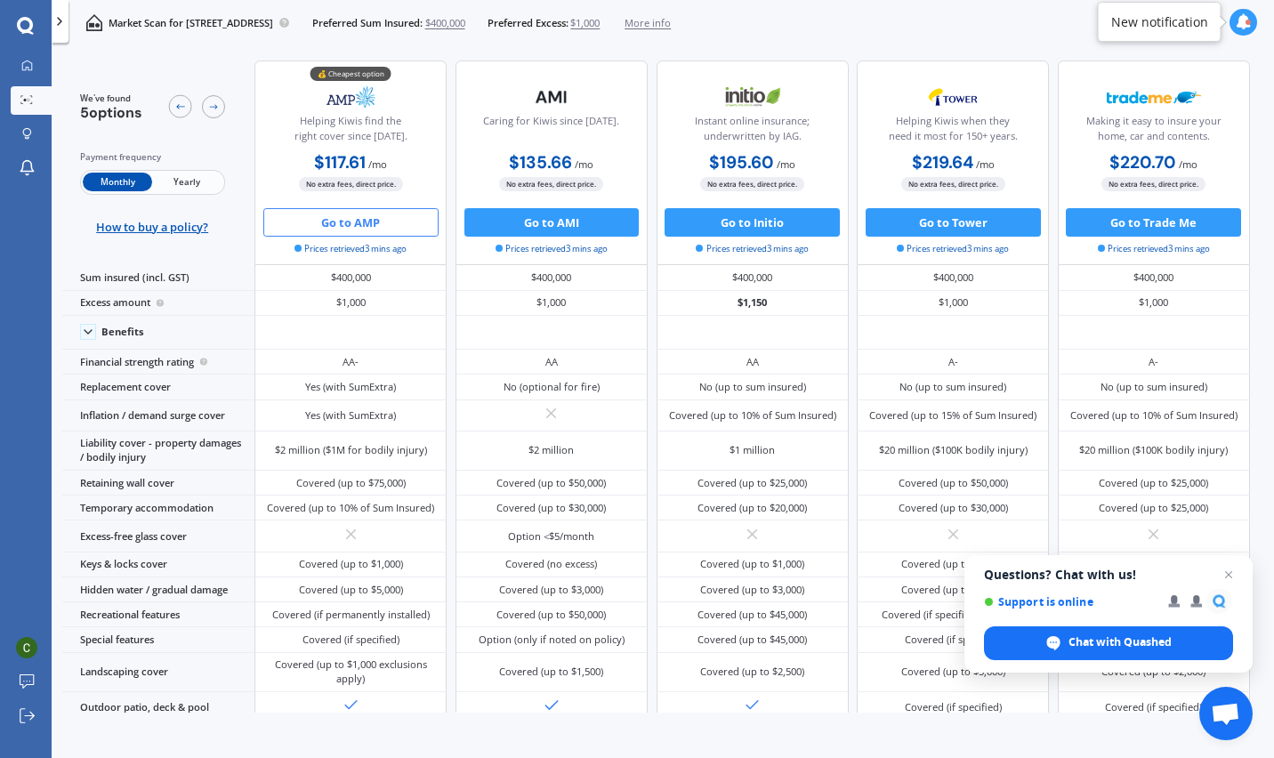
click at [385, 212] on button "Go to AMP" at bounding box center [350, 222] width 175 height 28
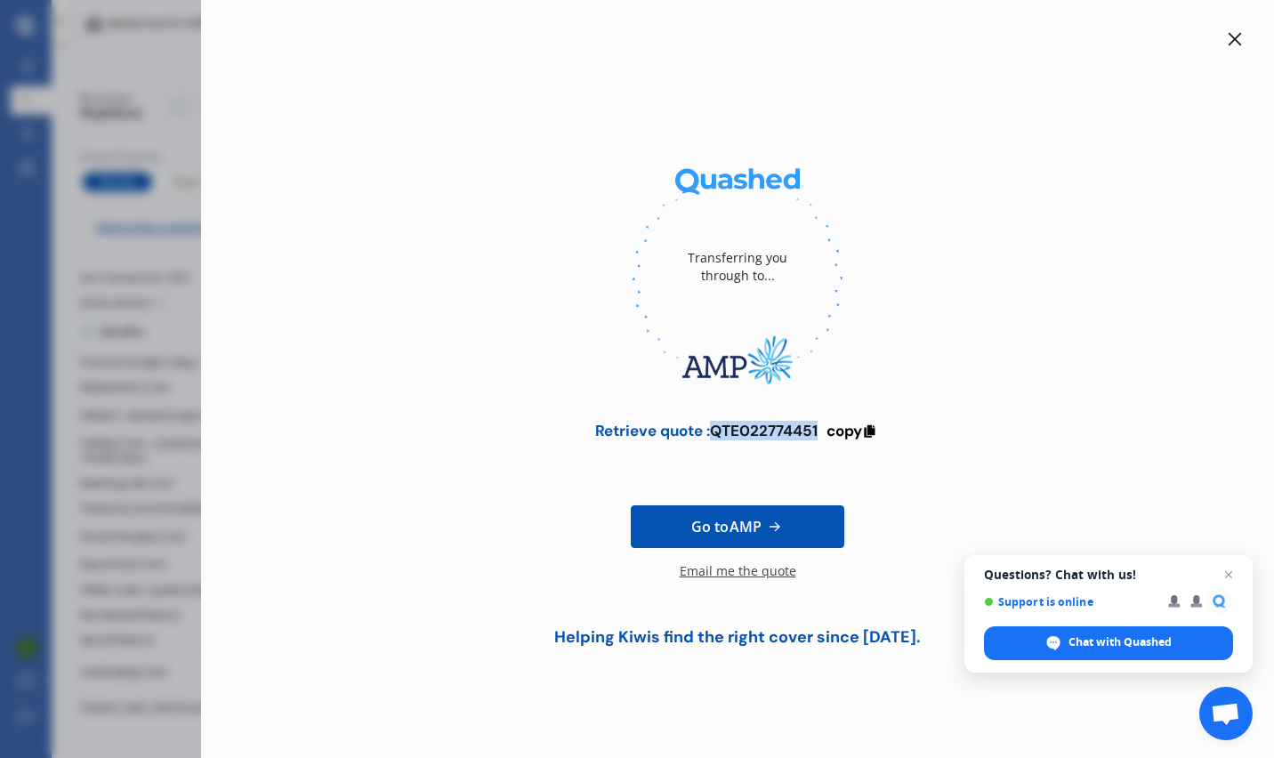
drag, startPoint x: 817, startPoint y: 425, endPoint x: 711, endPoint y: 426, distance: 105.8
click at [711, 426] on div "Retrieve quote : QTE022774451" at bounding box center [706, 431] width 222 height 18
copy div "QTE022774451"
